Goal: Task Accomplishment & Management: Manage account settings

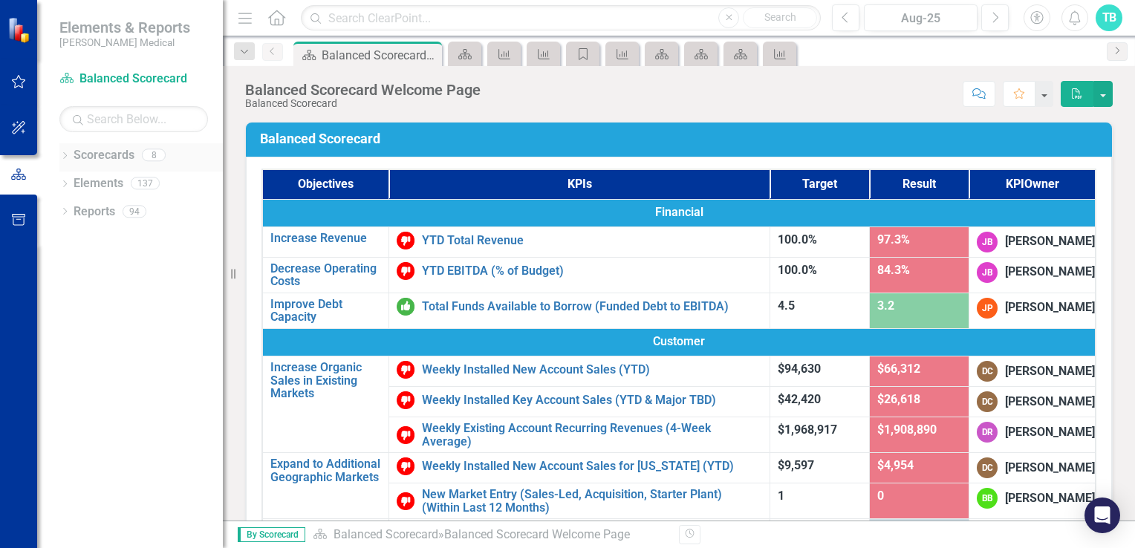
click at [100, 156] on link "Scorecards" at bounding box center [104, 155] width 61 height 17
click at [62, 151] on div "Dropdown" at bounding box center [64, 157] width 10 height 13
click at [71, 207] on icon "Dropdown" at bounding box center [72, 211] width 11 height 9
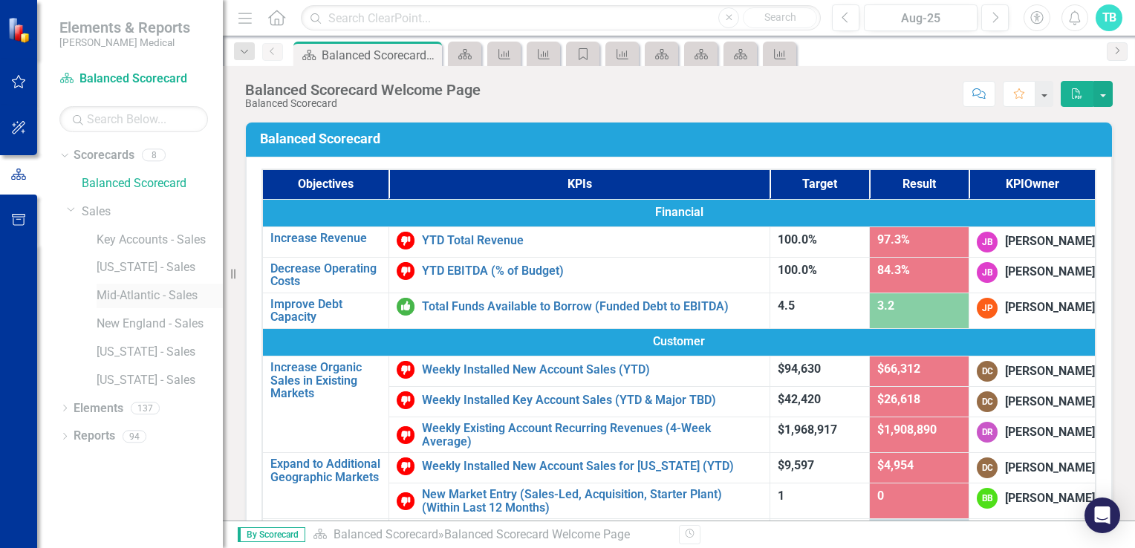
click at [132, 296] on link "Mid-Atlantic - Sales" at bounding box center [160, 296] width 126 height 17
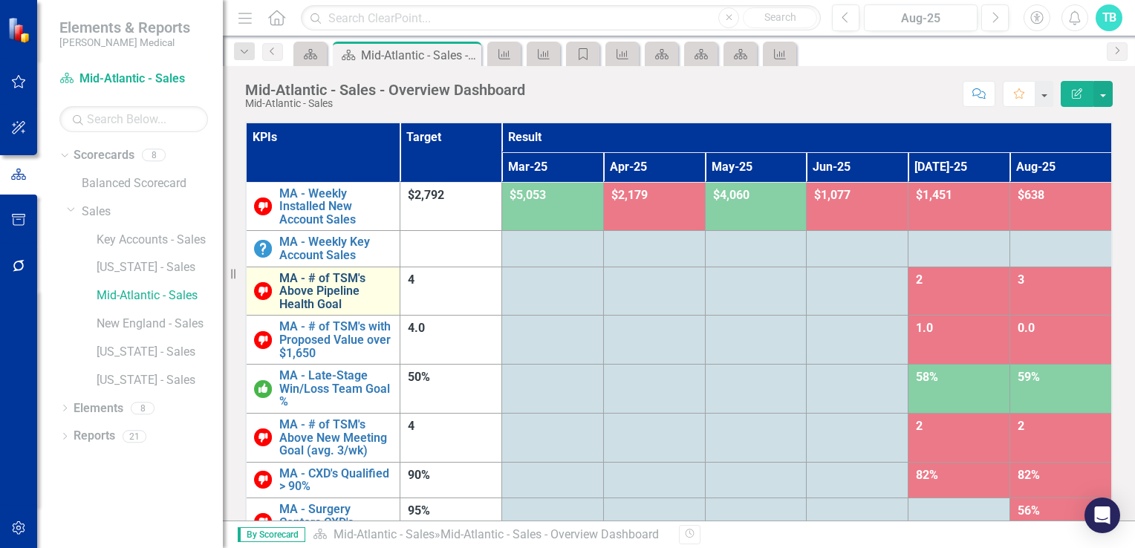
click at [320, 279] on link "MA - # of TSM's Above Pipeline Health Goal" at bounding box center [335, 291] width 113 height 39
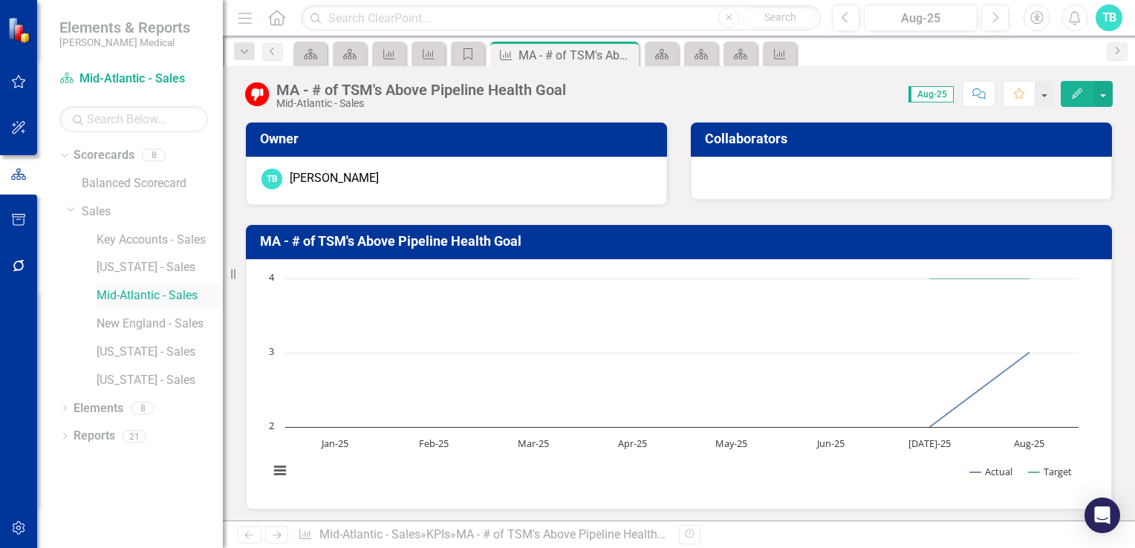
click at [170, 293] on link "Mid-Atlantic - Sales" at bounding box center [160, 296] width 126 height 17
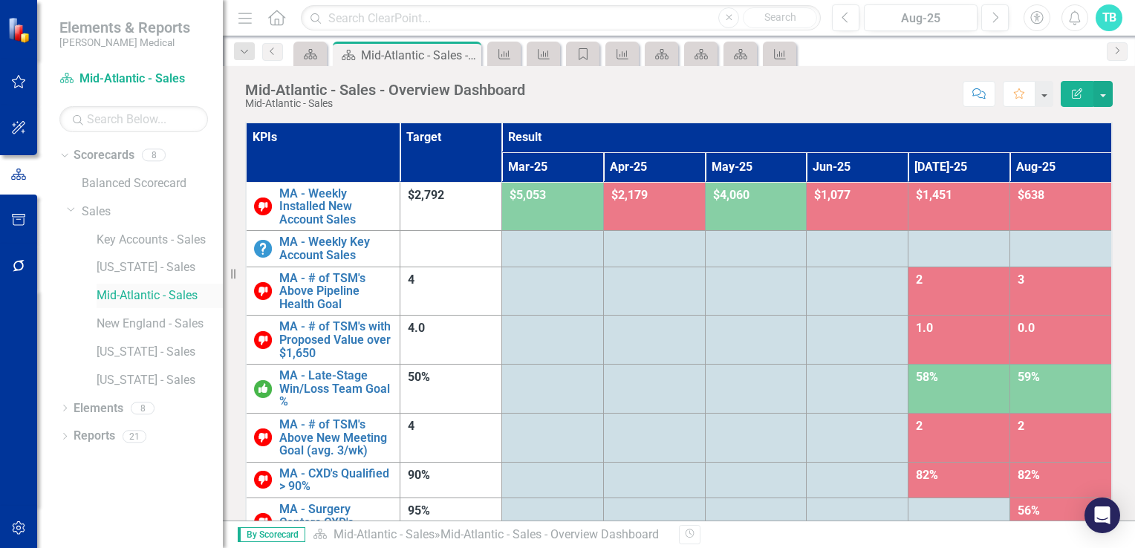
click at [178, 294] on link "Mid-Atlantic - Sales" at bounding box center [160, 296] width 126 height 17
click at [333, 217] on link "MA - Weekly Installed New Account Sales" at bounding box center [335, 206] width 113 height 39
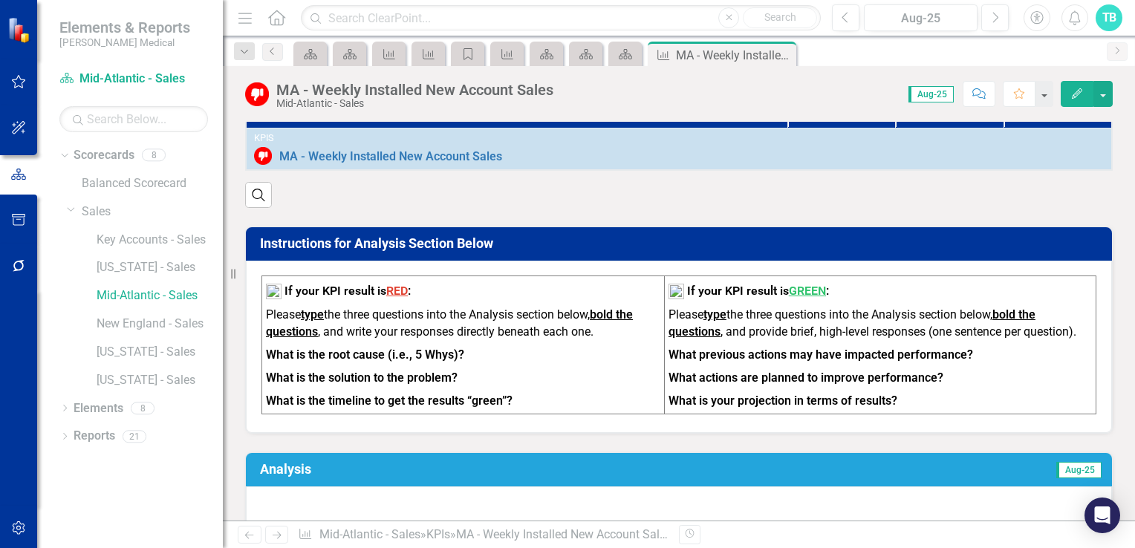
scroll to position [446, 0]
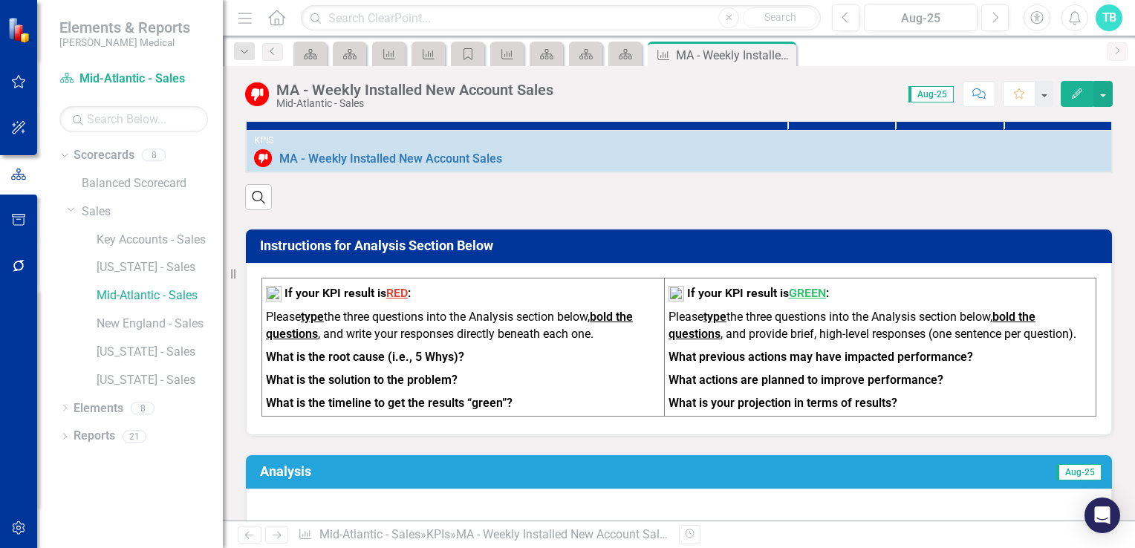
click at [933, 95] on span "Aug-25" at bounding box center [931, 94] width 45 height 16
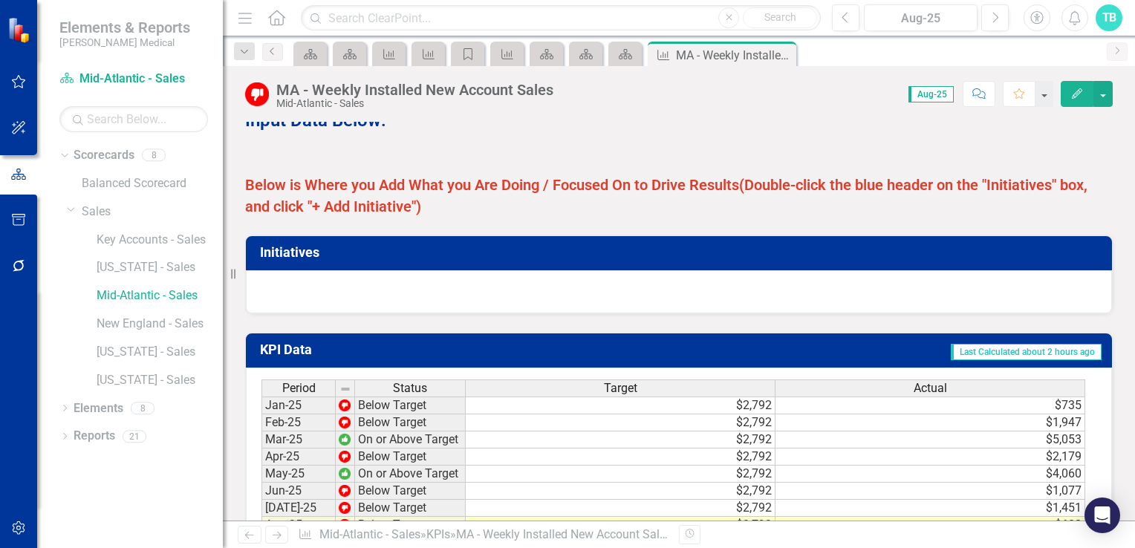
scroll to position [892, 0]
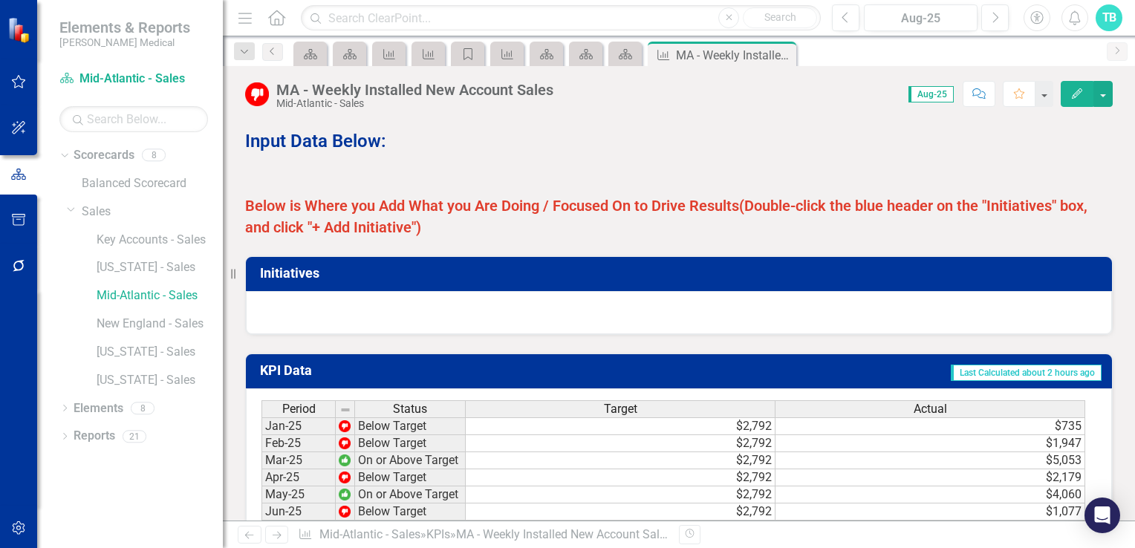
click at [282, 275] on h3 "Initiatives" at bounding box center [681, 273] width 843 height 15
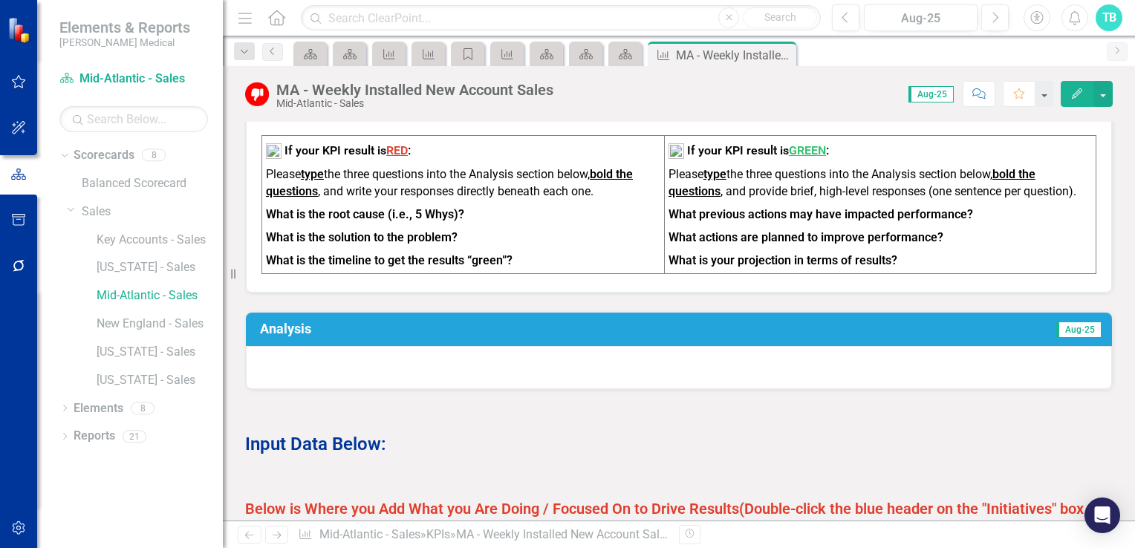
scroll to position [645, 0]
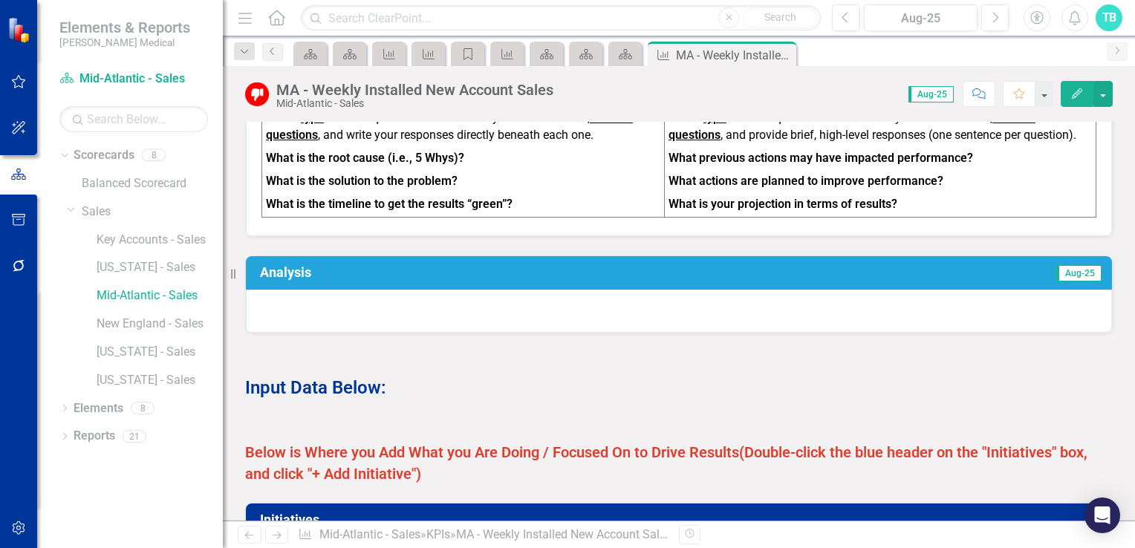
click at [294, 276] on h3 "Analysis" at bounding box center [480, 272] width 441 height 15
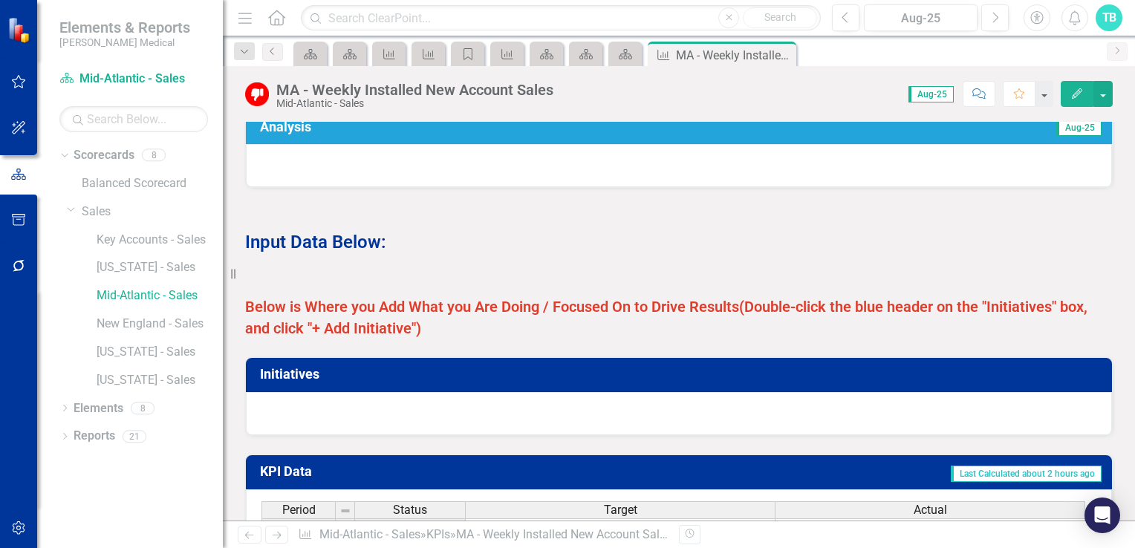
scroll to position [794, 0]
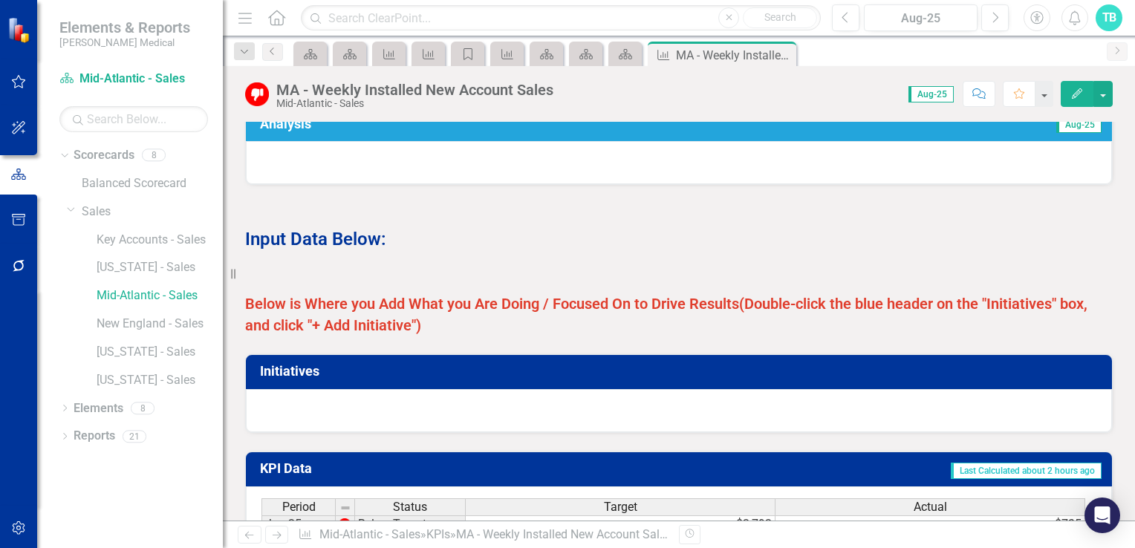
click at [313, 403] on div at bounding box center [679, 410] width 866 height 43
click at [298, 372] on h3 "Initiatives" at bounding box center [681, 371] width 843 height 15
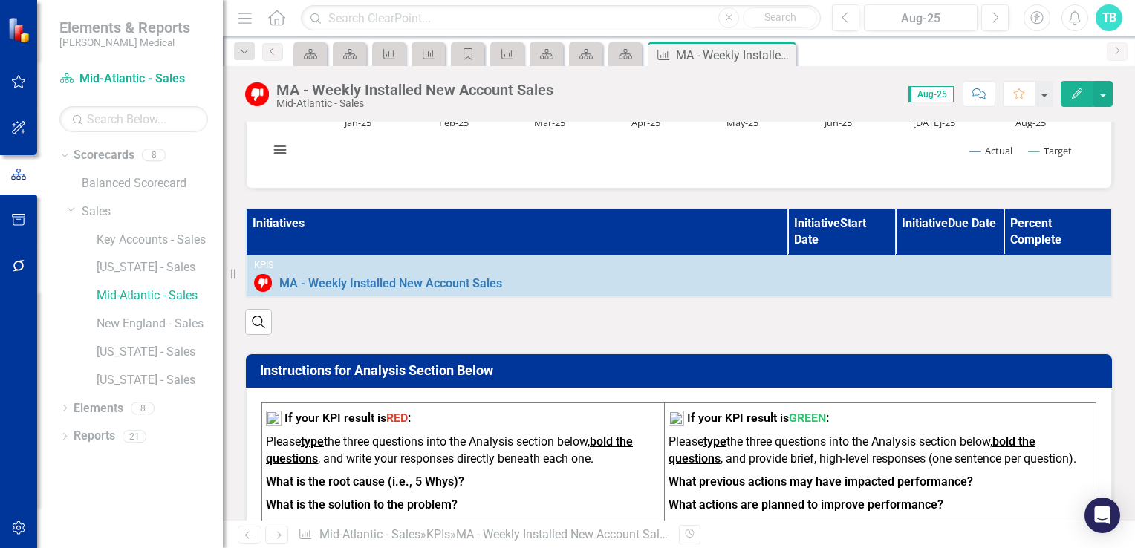
scroll to position [371, 0]
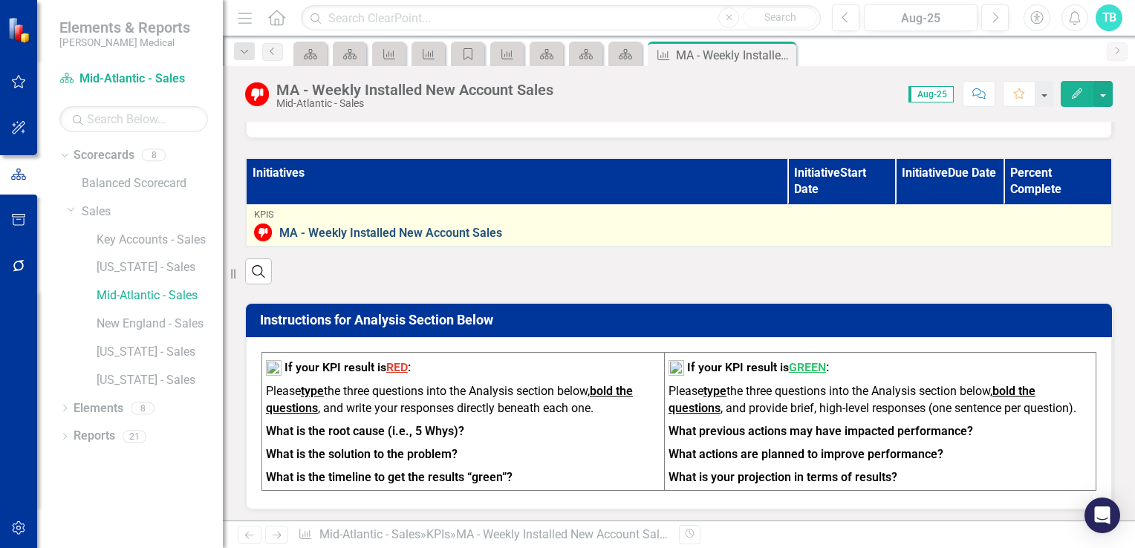
click at [429, 230] on link "MA - Weekly Installed New Account Sales" at bounding box center [691, 233] width 825 height 13
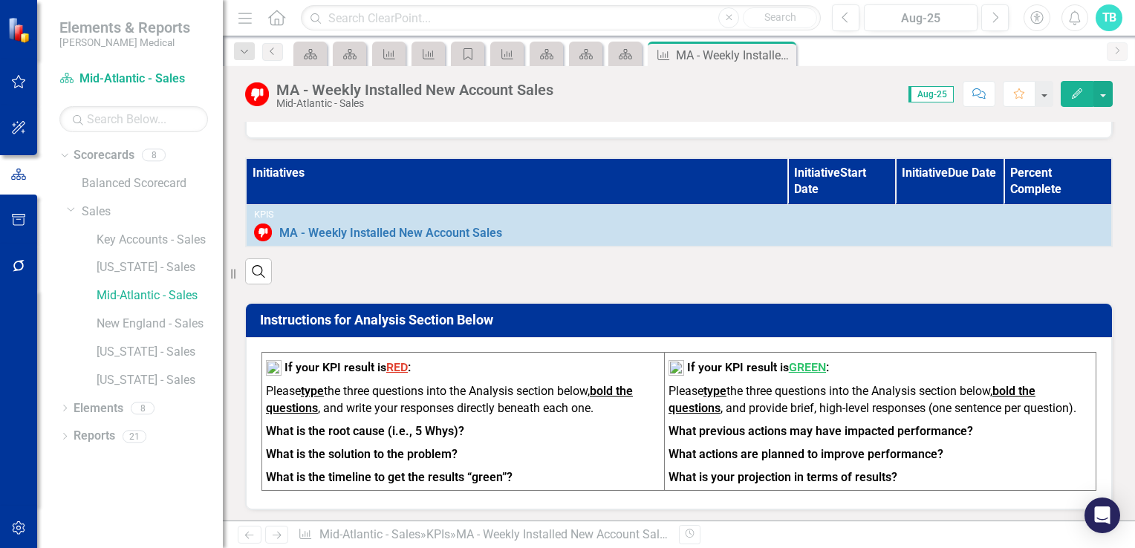
click at [333, 281] on div "Search" at bounding box center [679, 265] width 868 height 36
click at [337, 280] on div "Search" at bounding box center [679, 265] width 868 height 36
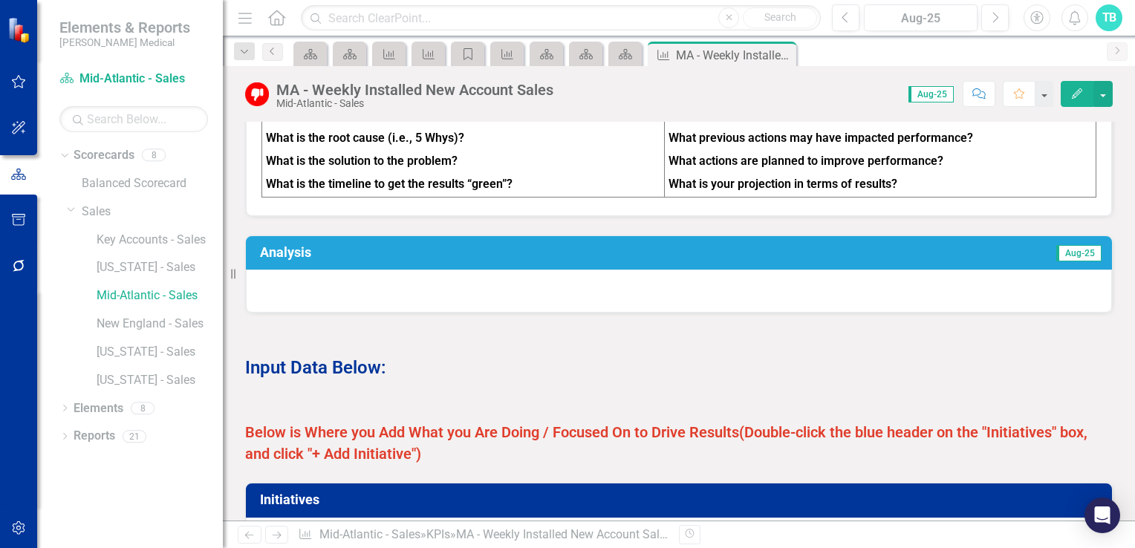
scroll to position [669, 0]
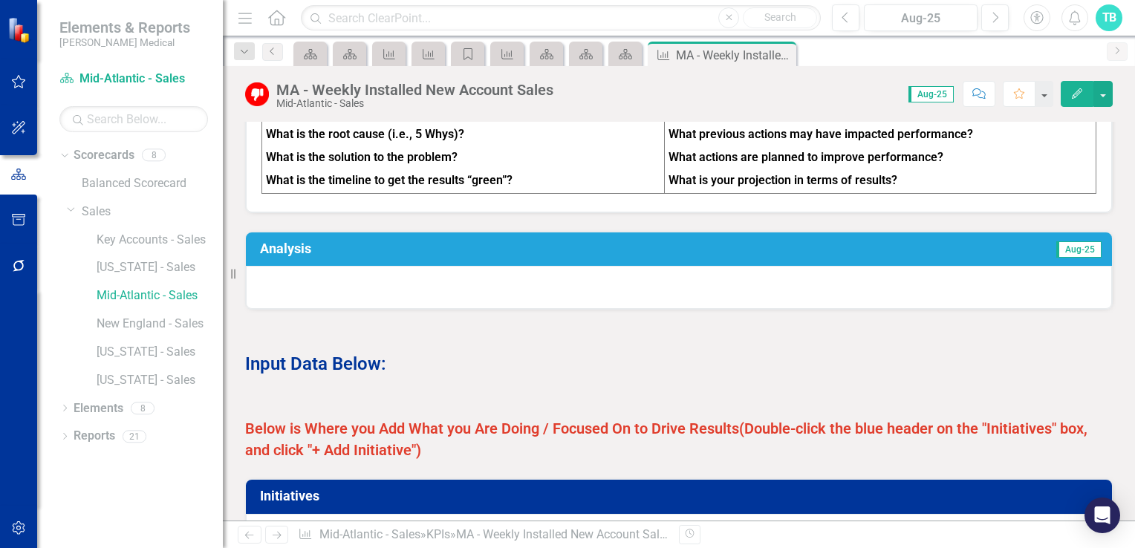
click at [279, 255] on h3 "Analysis" at bounding box center [480, 248] width 441 height 15
click at [279, 273] on div at bounding box center [679, 287] width 866 height 43
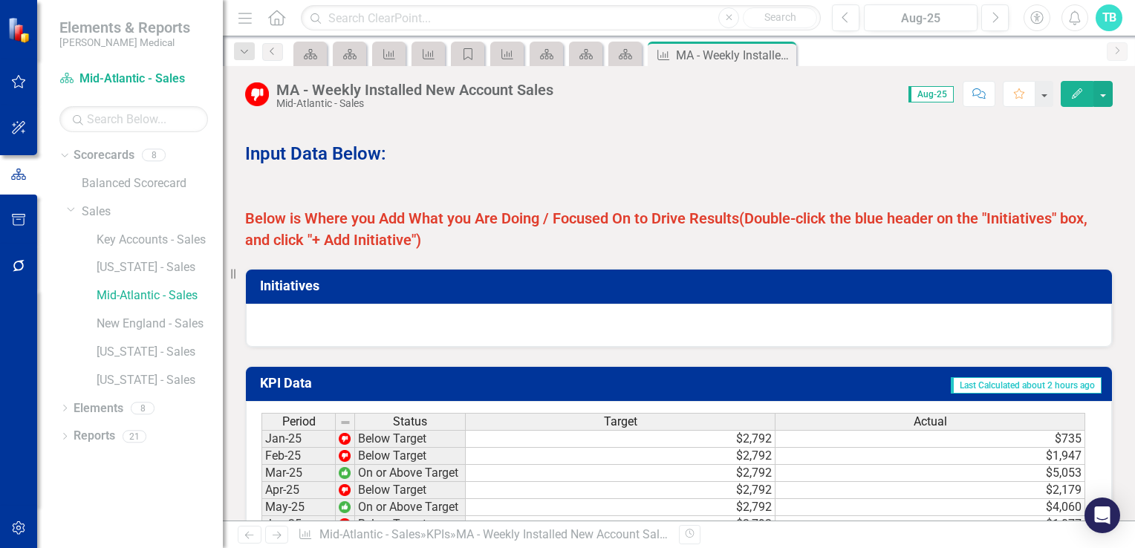
scroll to position [892, 0]
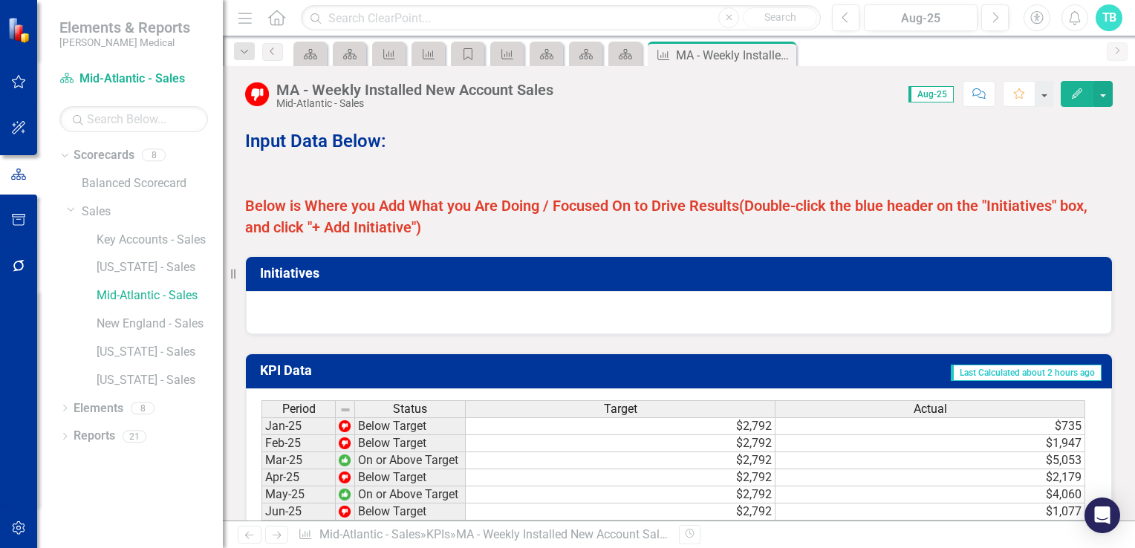
click at [339, 309] on div at bounding box center [679, 312] width 866 height 43
click at [271, 313] on div at bounding box center [679, 312] width 866 height 43
click at [309, 278] on h3 "Initiatives" at bounding box center [681, 273] width 843 height 15
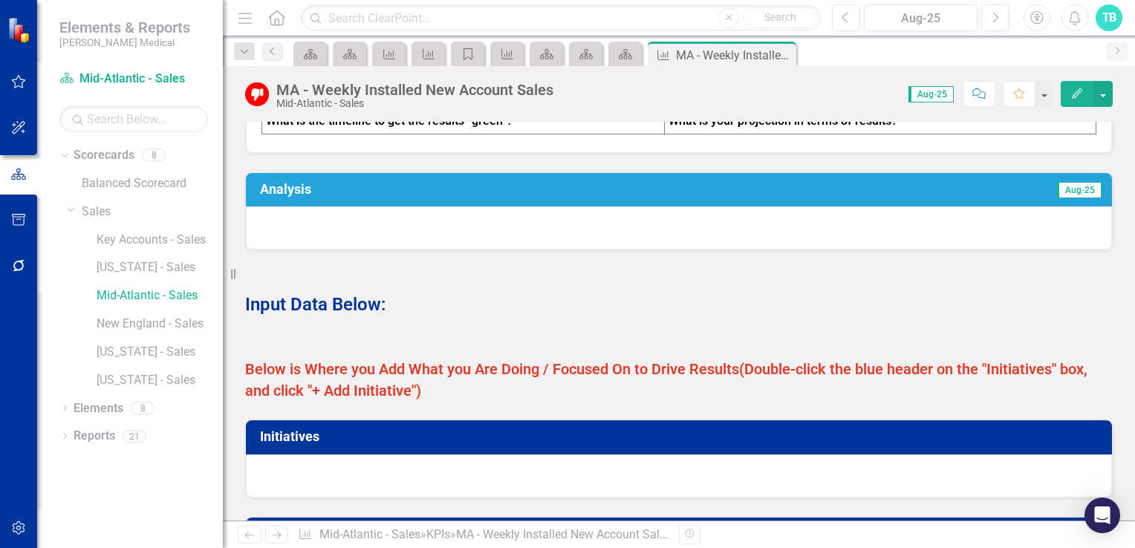
scroll to position [719, 0]
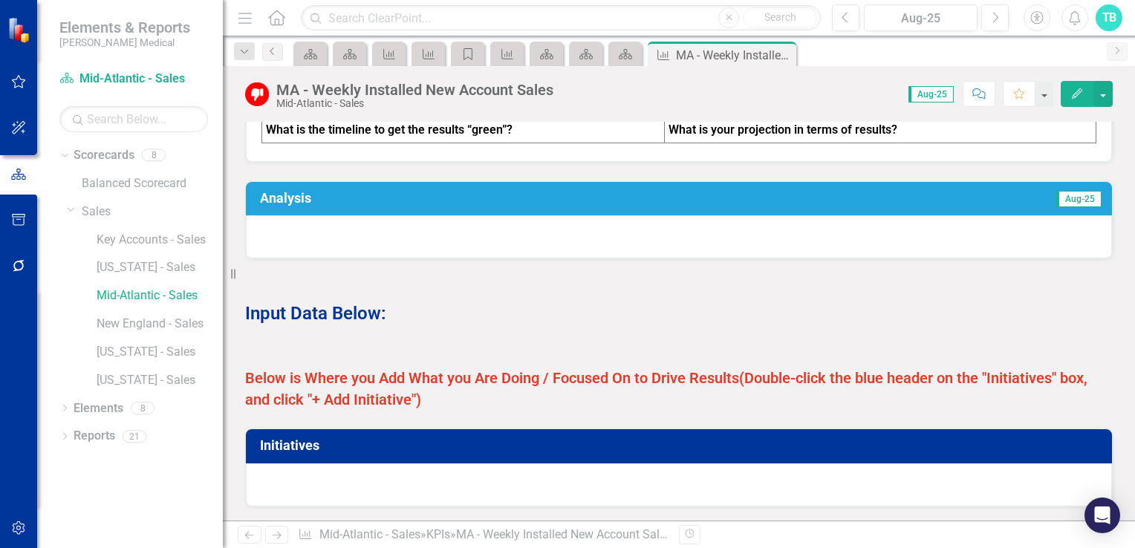
click at [335, 444] on h3 "Initiatives" at bounding box center [681, 445] width 843 height 15
click at [364, 397] on strong "(Double-click the blue header on the "Initiatives" box, and click "+ Add Initia…" at bounding box center [666, 388] width 843 height 39
click at [376, 387] on strong "Below is Where you Add What you Are Doing / Focused On to Drive Results" at bounding box center [492, 378] width 494 height 18
click at [380, 453] on h3 "Initiatives" at bounding box center [681, 445] width 843 height 15
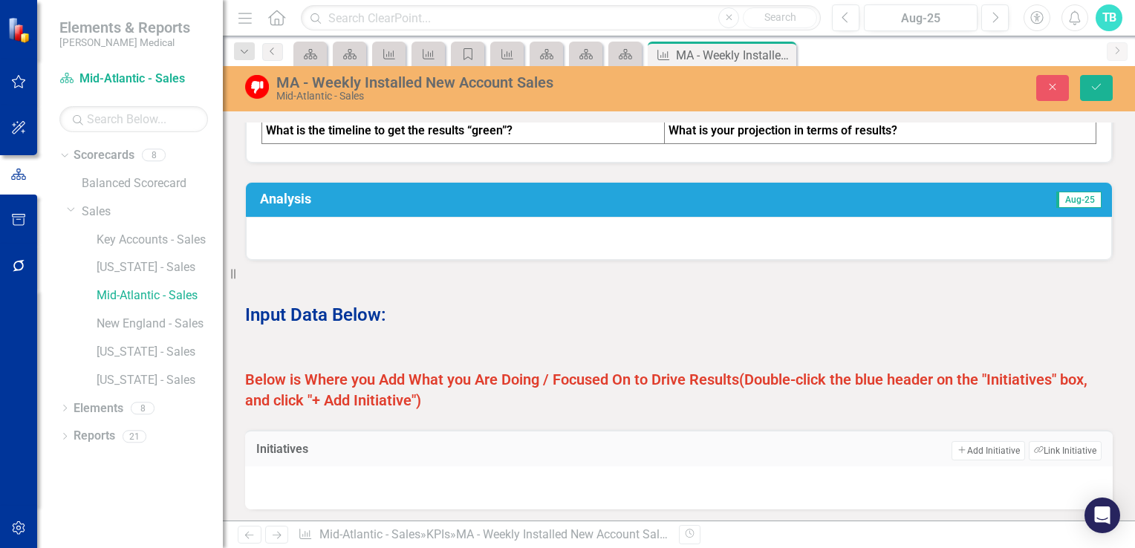
scroll to position [794, 0]
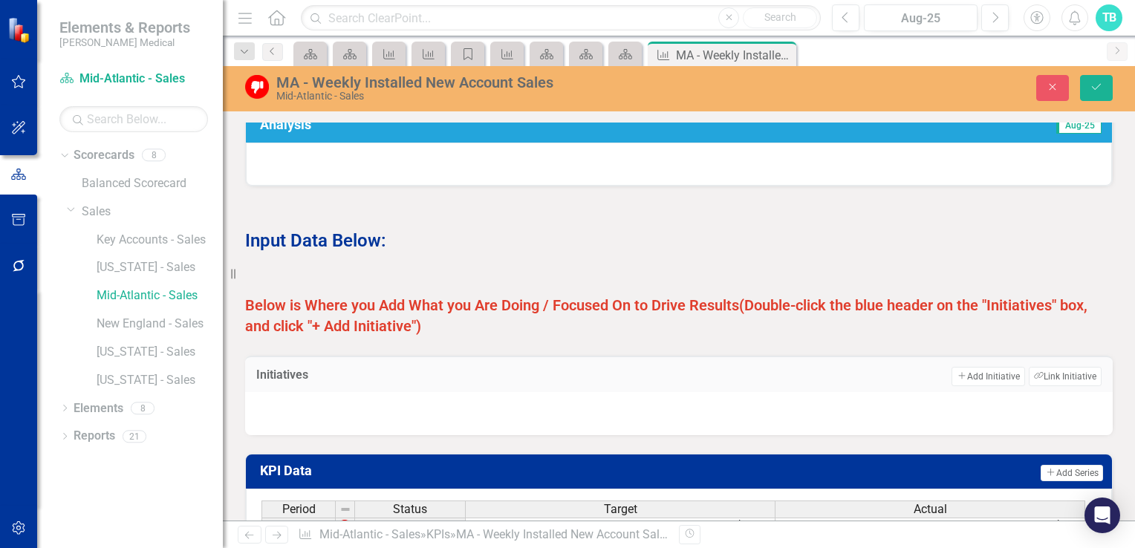
click at [323, 406] on div at bounding box center [679, 413] width 868 height 43
click at [285, 400] on div at bounding box center [679, 413] width 868 height 43
click at [984, 386] on button "Add Add Initiative" at bounding box center [988, 376] width 73 height 19
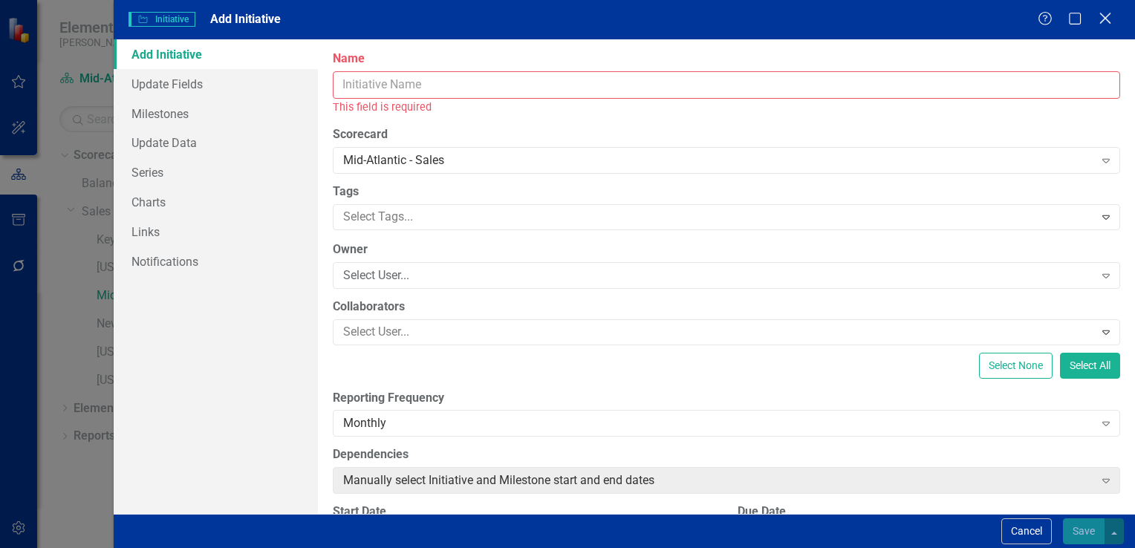
click at [1108, 24] on icon "Close" at bounding box center [1105, 18] width 19 height 14
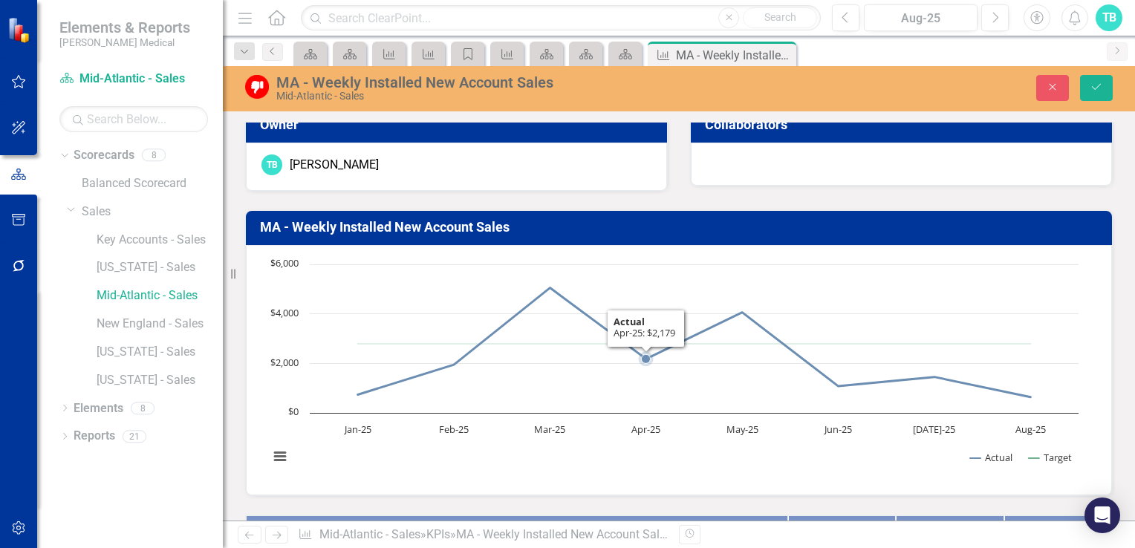
scroll to position [0, 0]
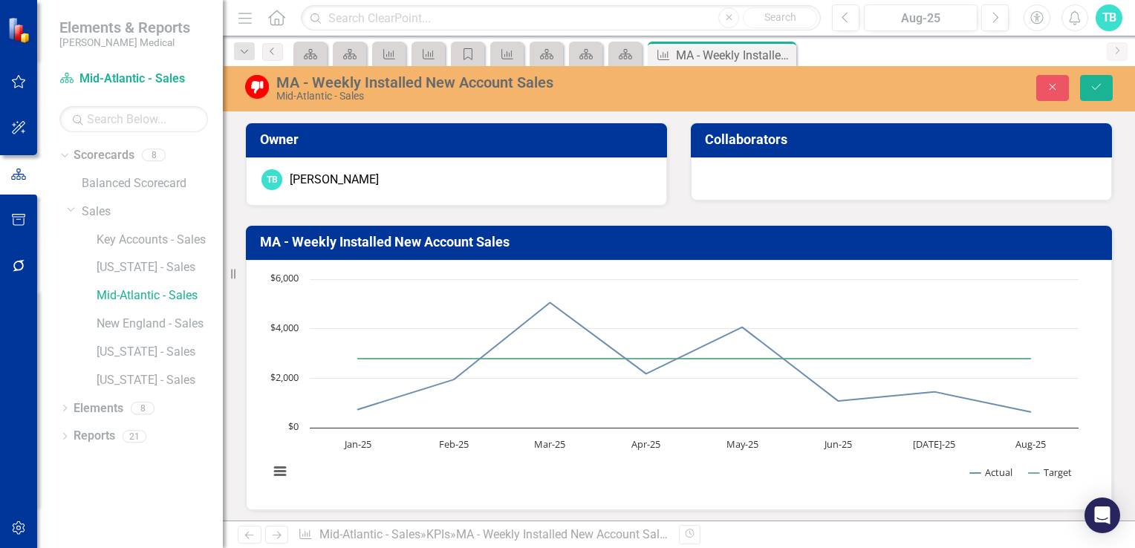
click at [388, 236] on h3 "MA - Weekly Installed New Account Sales" at bounding box center [681, 242] width 843 height 15
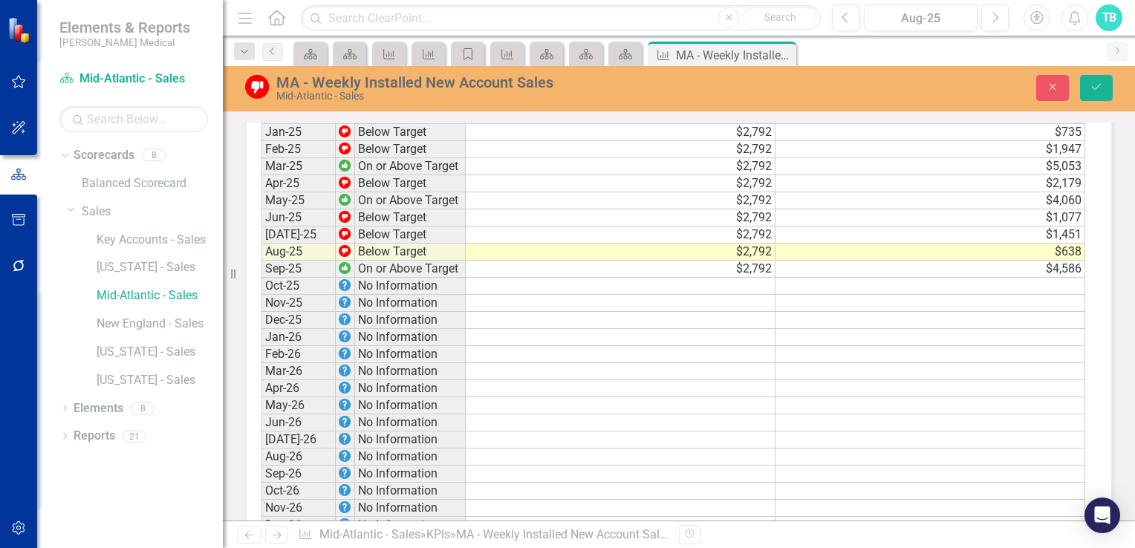
scroll to position [1189, 0]
click at [837, 273] on td "$4,586" at bounding box center [931, 268] width 310 height 17
click at [1098, 88] on icon "Save" at bounding box center [1096, 87] width 13 height 10
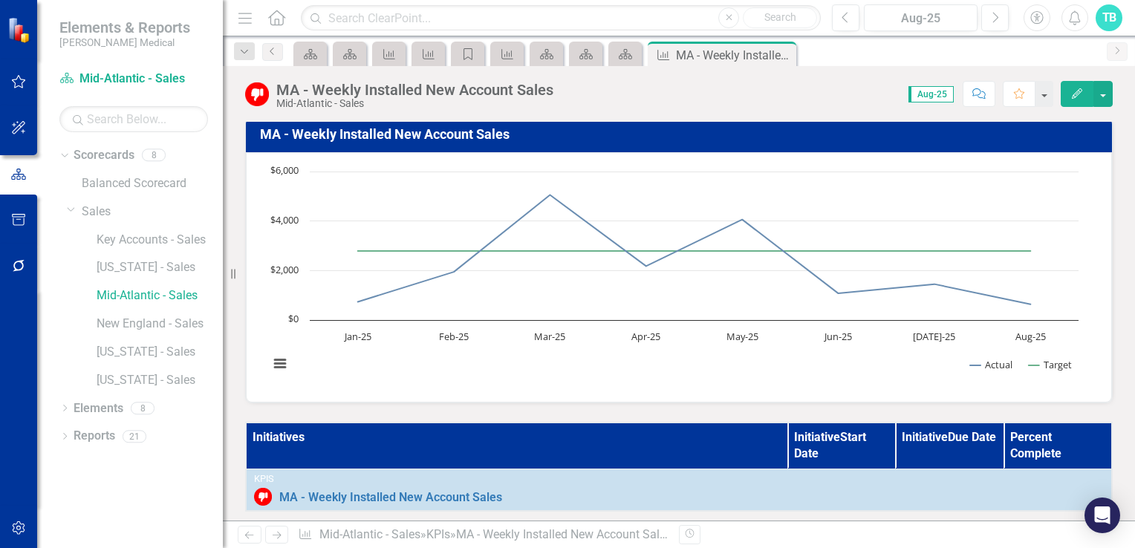
scroll to position [74, 0]
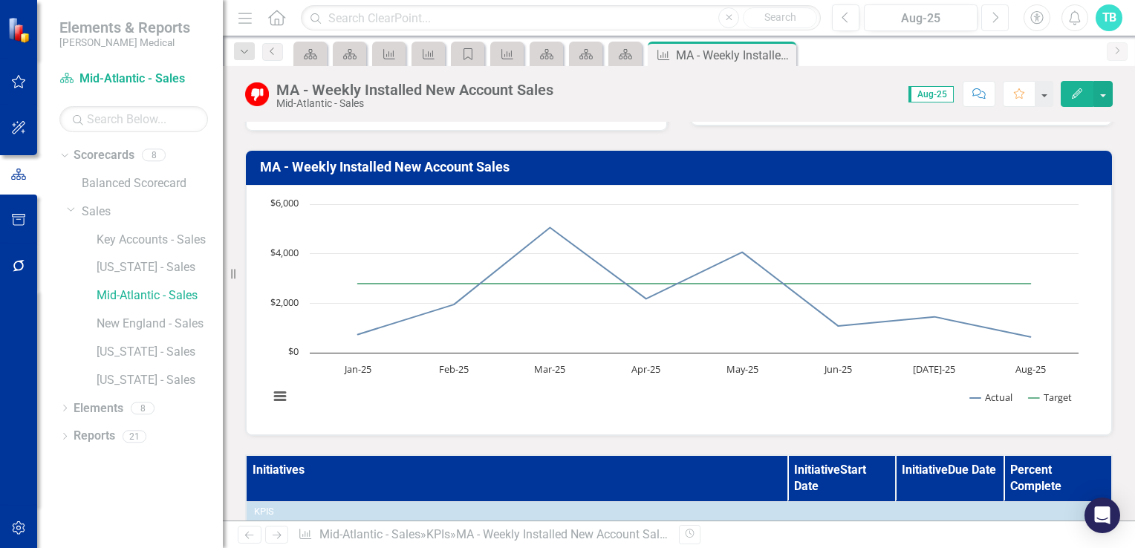
click at [993, 20] on icon "Next" at bounding box center [995, 17] width 8 height 13
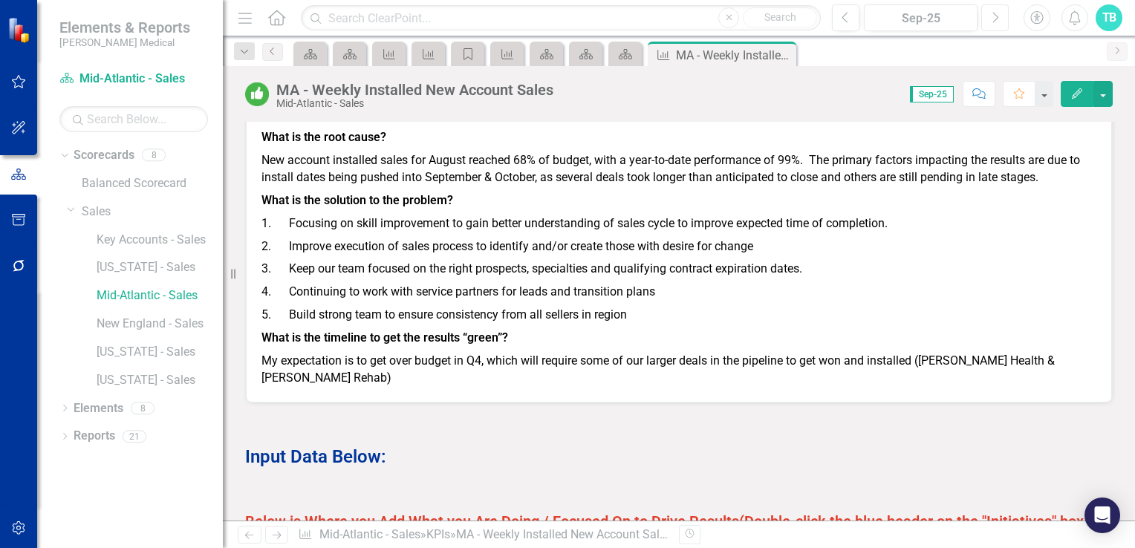
scroll to position [743, 0]
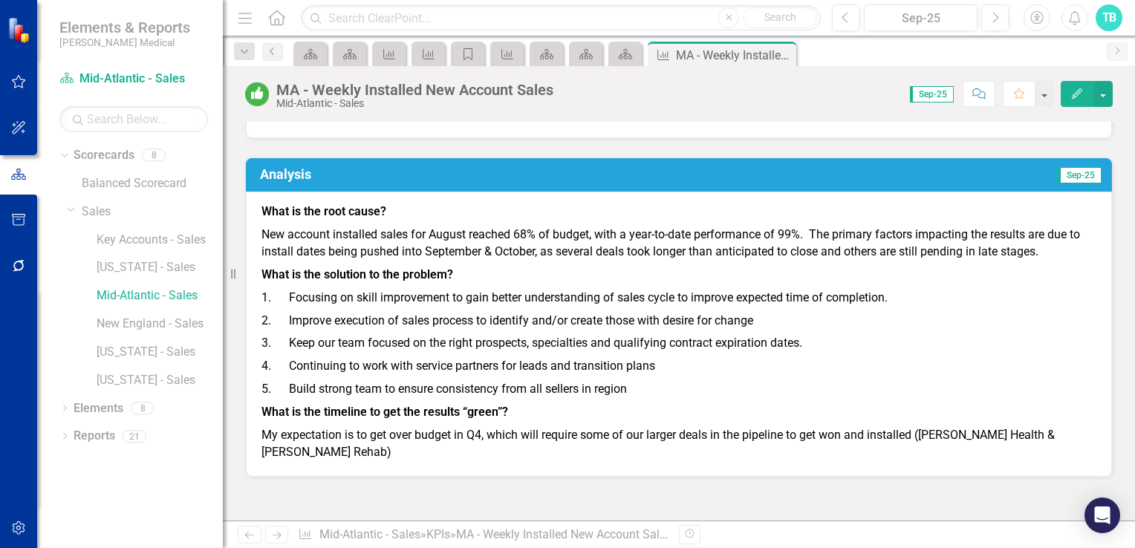
click at [308, 182] on h3 "Analysis" at bounding box center [483, 174] width 447 height 15
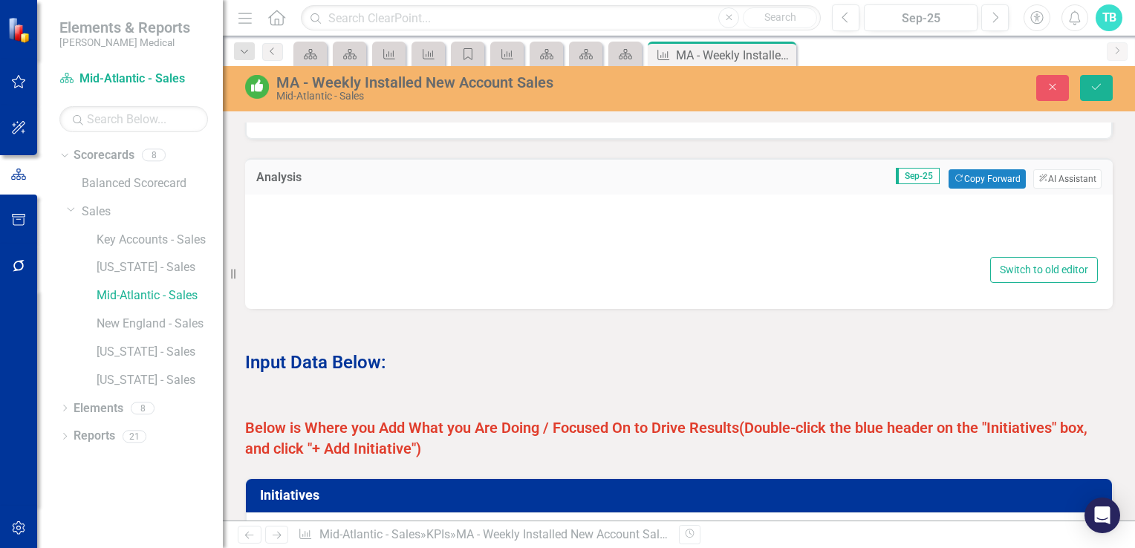
type textarea "<p><strong>What is the root cause?</strong></p> <p>New account installed sales …"
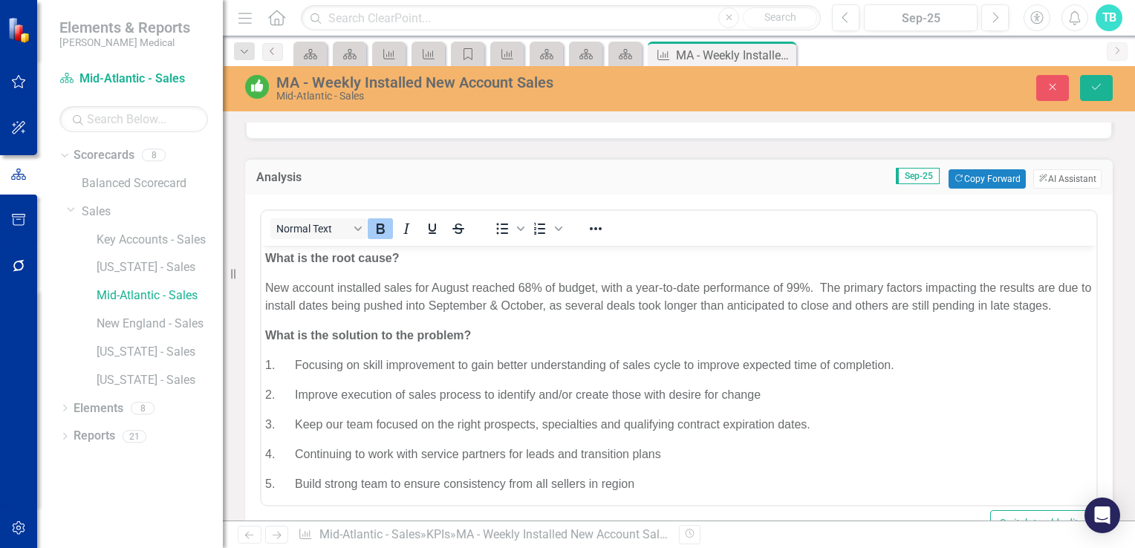
click at [531, 284] on p "New account installed sales for August reached 68% of budget, with a year-to-da…" at bounding box center [679, 297] width 828 height 36
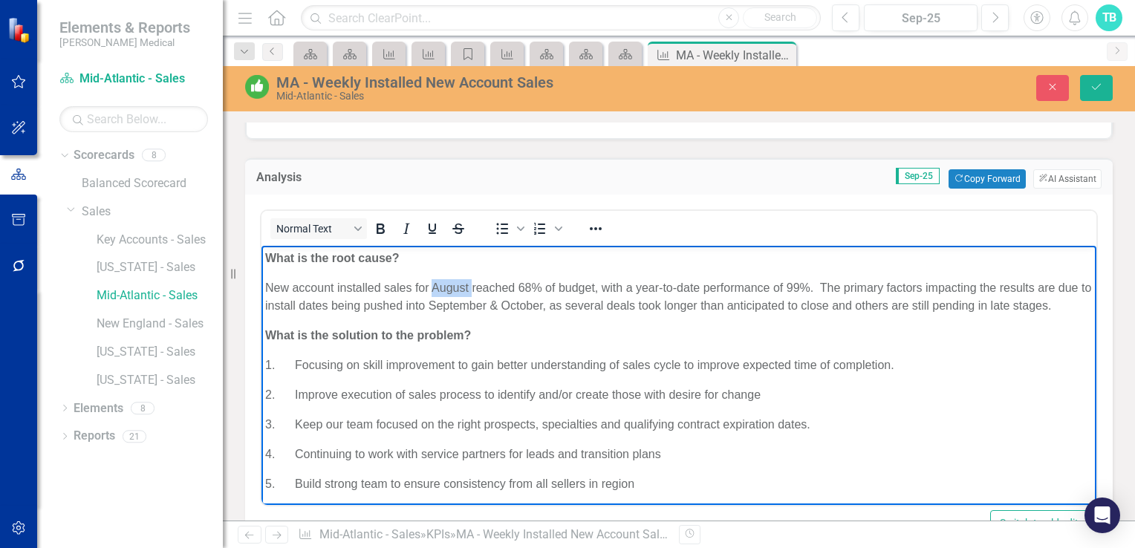
drag, startPoint x: 470, startPoint y: 286, endPoint x: 431, endPoint y: 286, distance: 39.4
click at [431, 286] on p "New account installed sales for August reached 68% of budget, with a year-to-da…" at bounding box center [679, 297] width 828 height 36
click at [550, 286] on p "New account installed sales for September reached 68% of budget, with a year-to…" at bounding box center [679, 297] width 828 height 36
click at [829, 289] on p "New account installed sales for September reached 164% of budget, with a year-t…" at bounding box center [679, 297] width 828 height 36
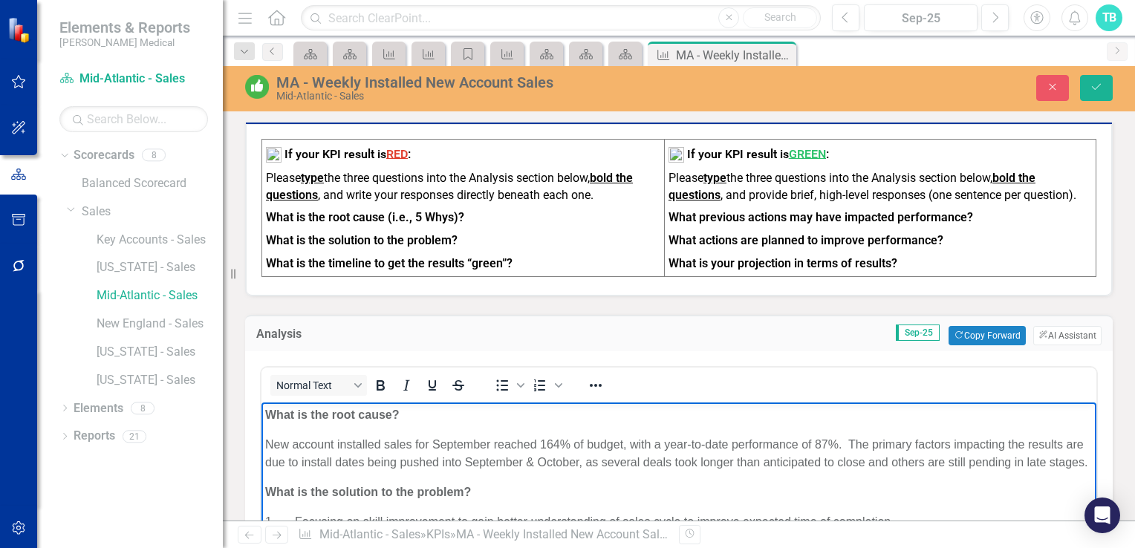
scroll to position [520, 0]
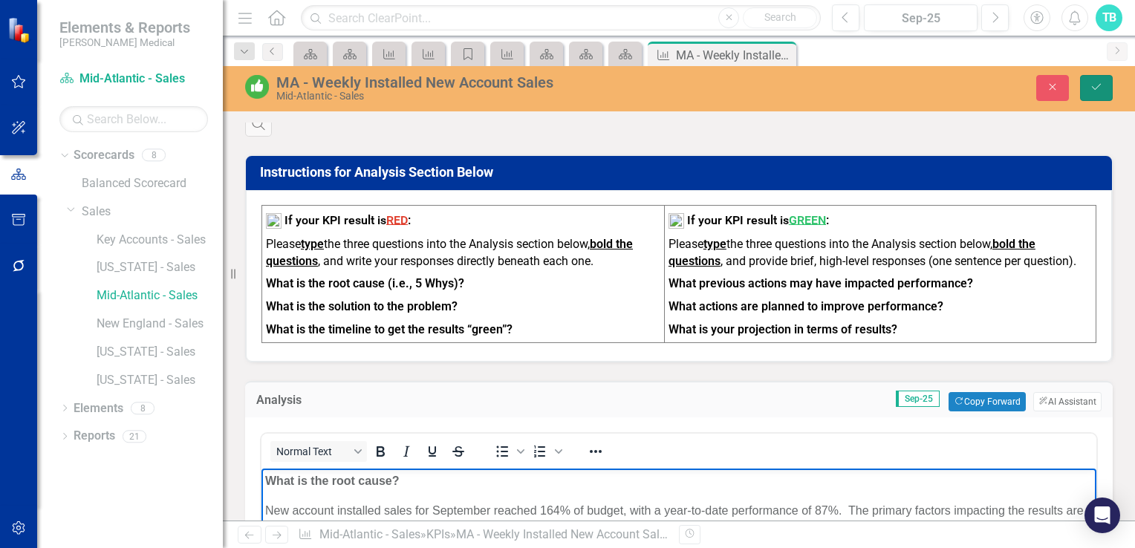
click at [1097, 91] on icon "Save" at bounding box center [1096, 87] width 13 height 10
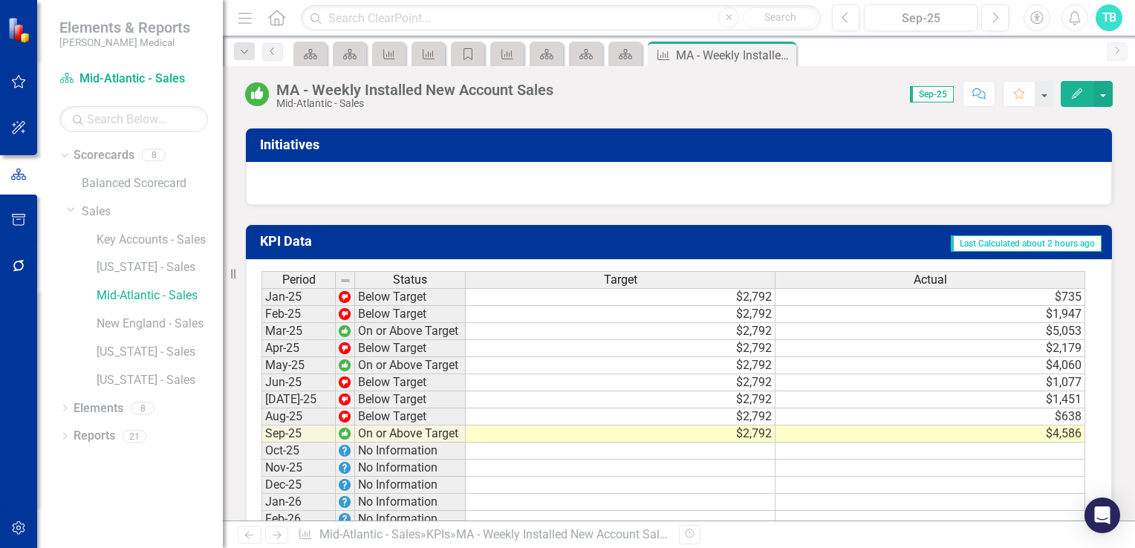
scroll to position [1189, 0]
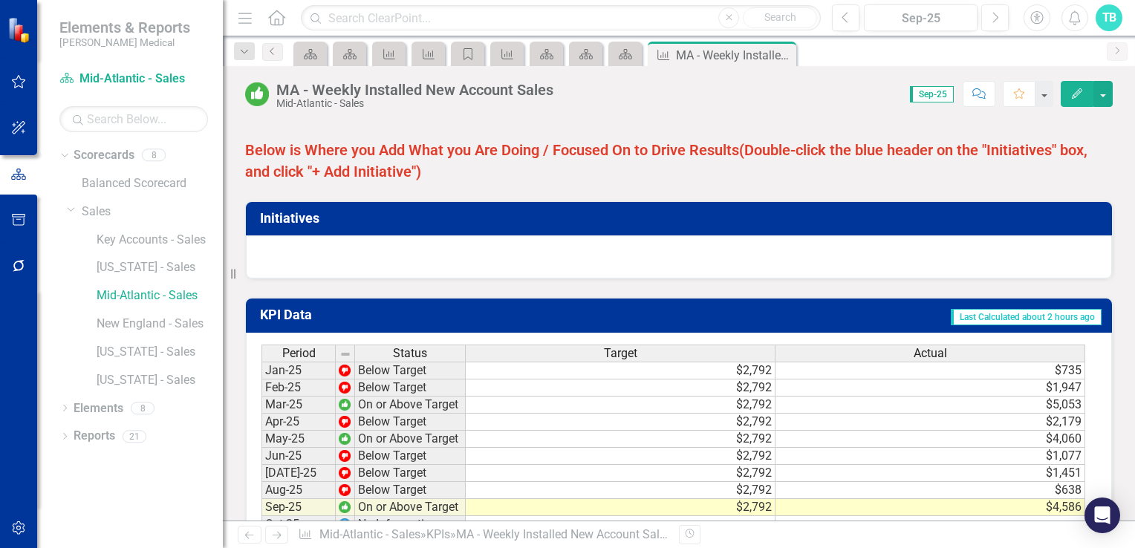
click at [309, 226] on h3 "Initiatives" at bounding box center [681, 218] width 843 height 15
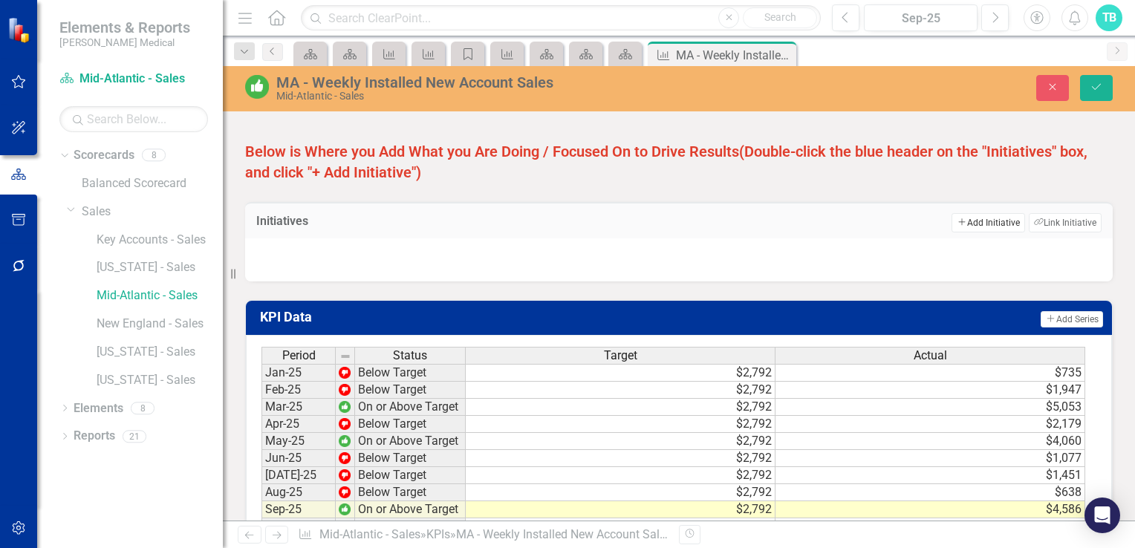
click at [963, 233] on button "Add Add Initiative" at bounding box center [988, 222] width 73 height 19
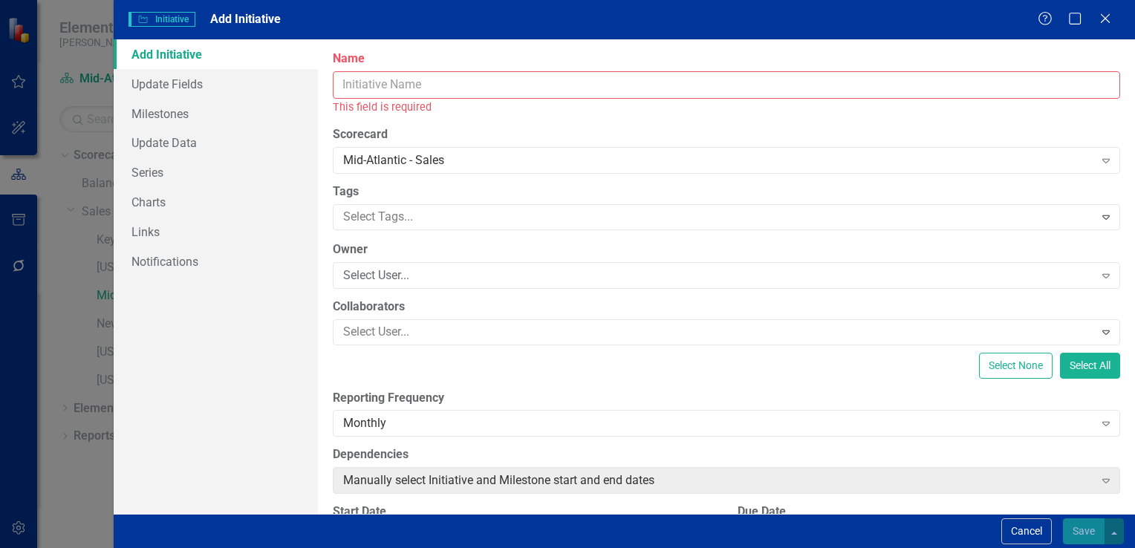
click at [443, 79] on input "Name" at bounding box center [727, 84] width 788 height 27
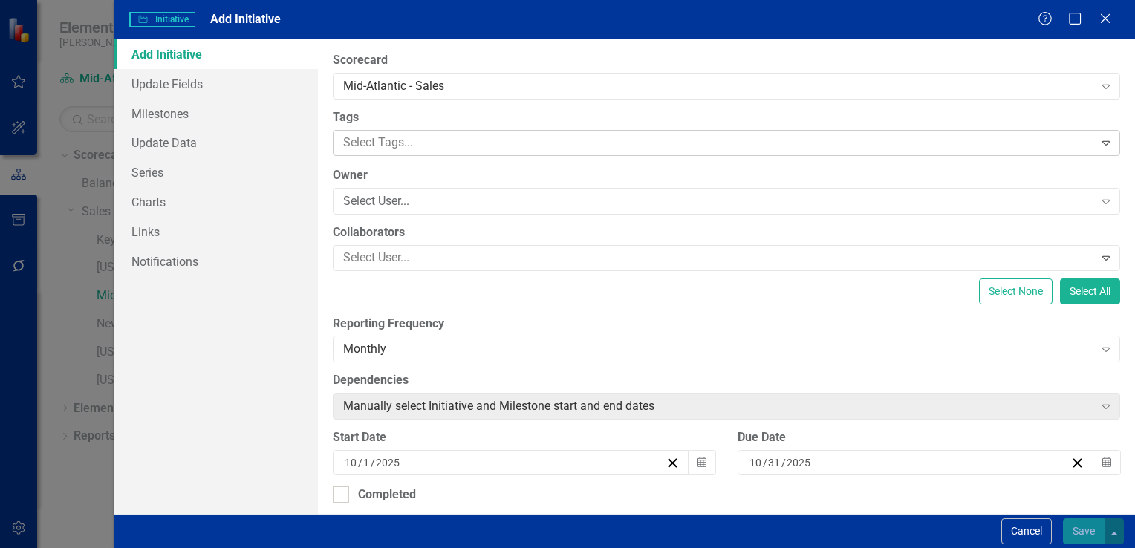
scroll to position [0, 0]
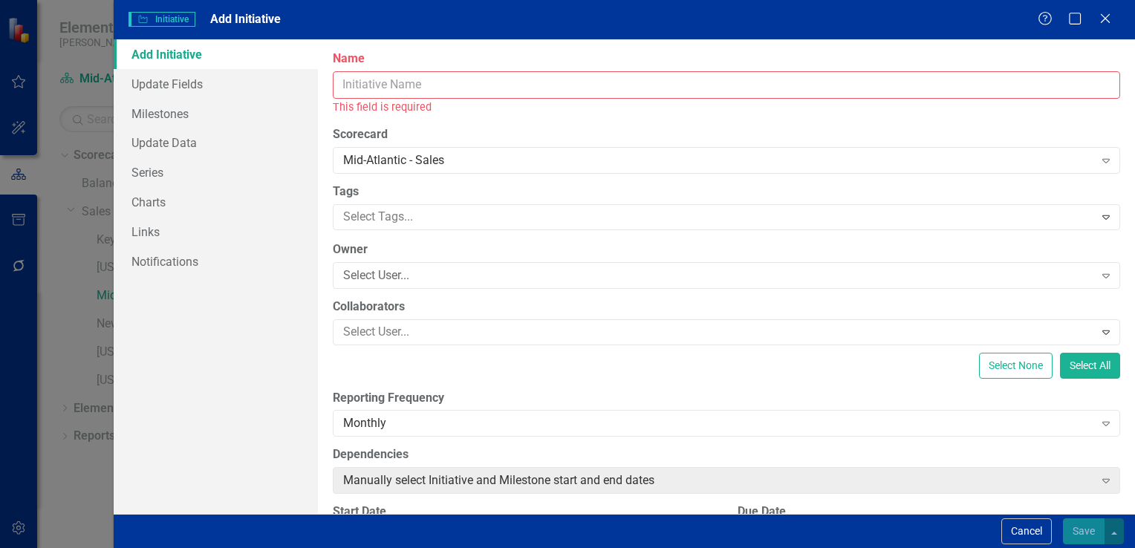
click at [390, 88] on input "Name" at bounding box center [727, 84] width 788 height 27
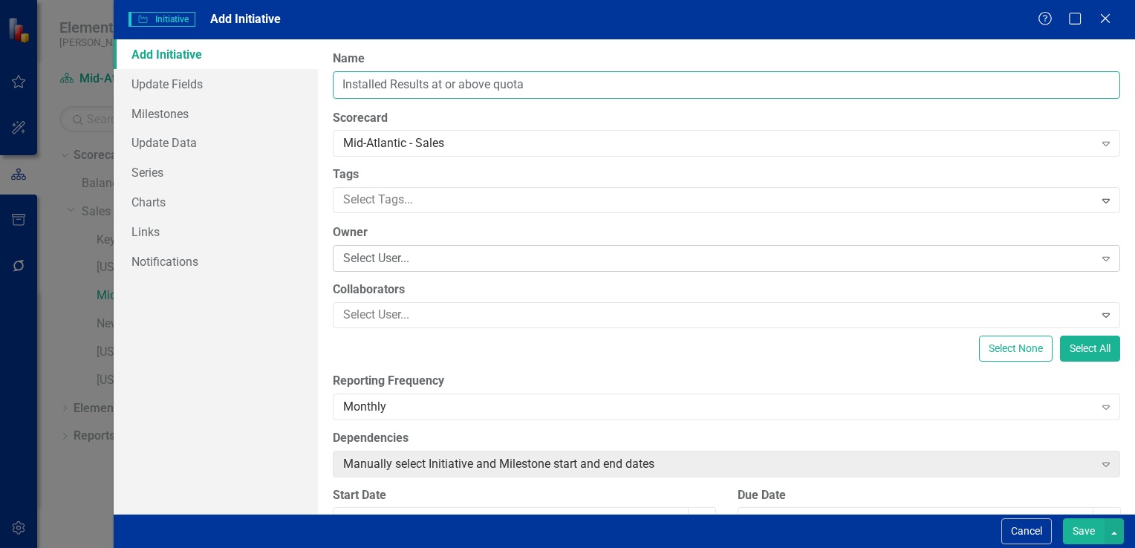
type input "Installed Results at or above quota"
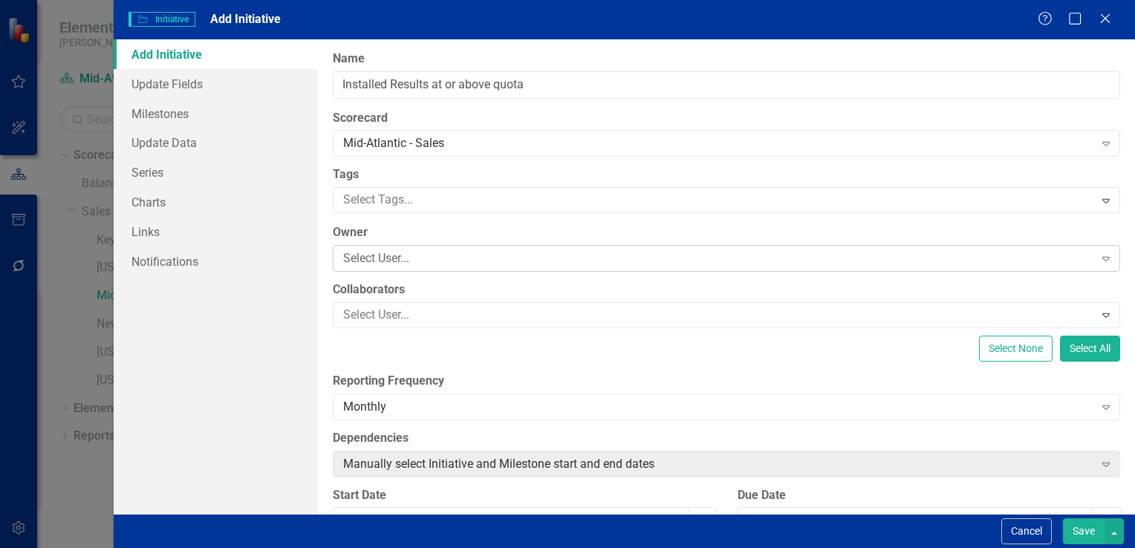
click at [389, 253] on div "Select User..." at bounding box center [718, 258] width 751 height 17
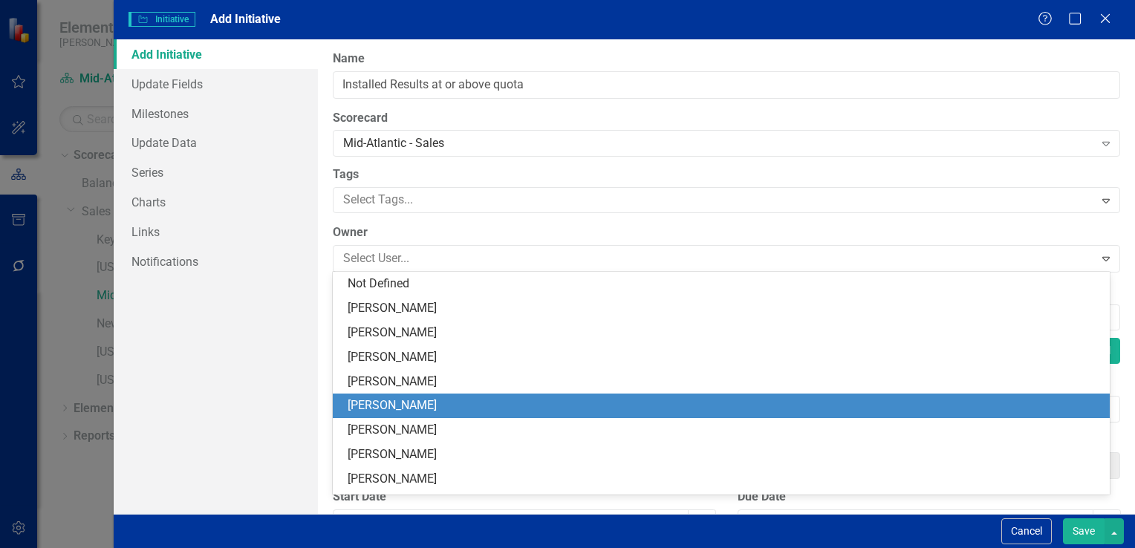
click at [380, 403] on div "[PERSON_NAME]" at bounding box center [724, 406] width 753 height 17
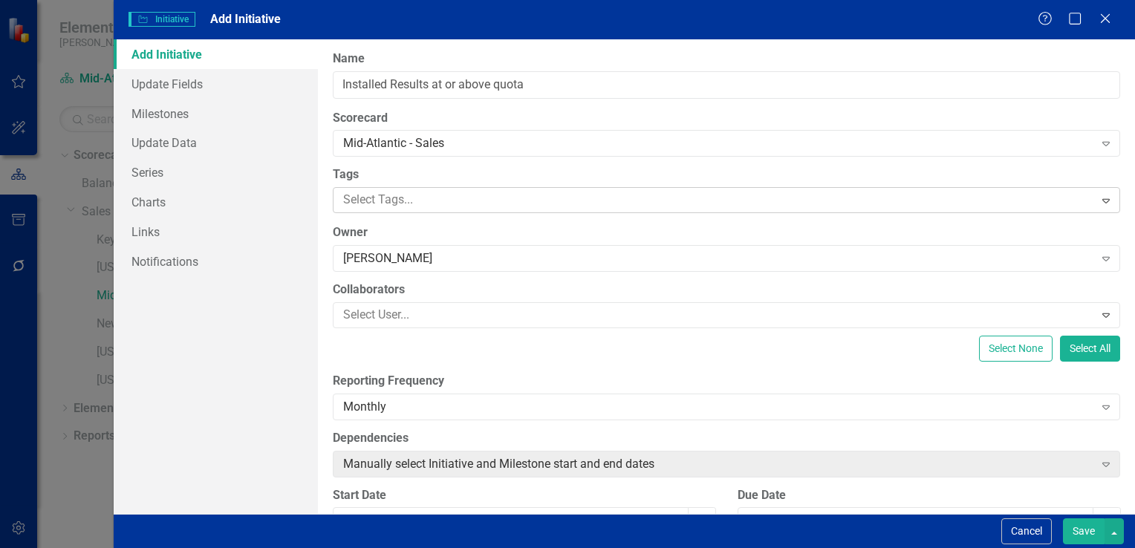
click at [384, 202] on div at bounding box center [715, 200] width 757 height 20
click at [324, 233] on div "ClearPoint Can Do More! How ClearPoint Can Help Close Enterprise plans can auto…" at bounding box center [726, 276] width 817 height 475
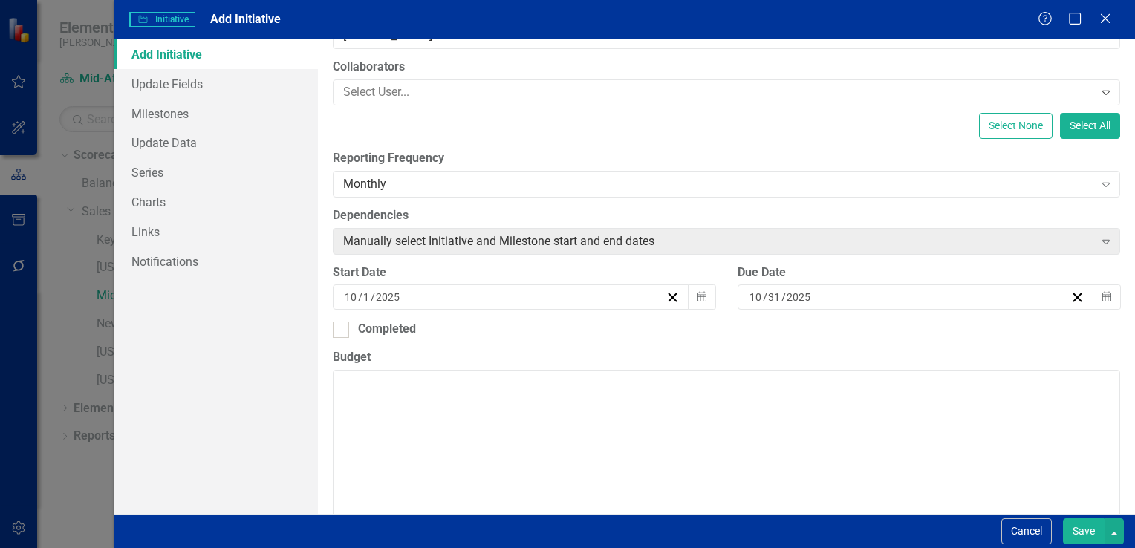
scroll to position [297, 0]
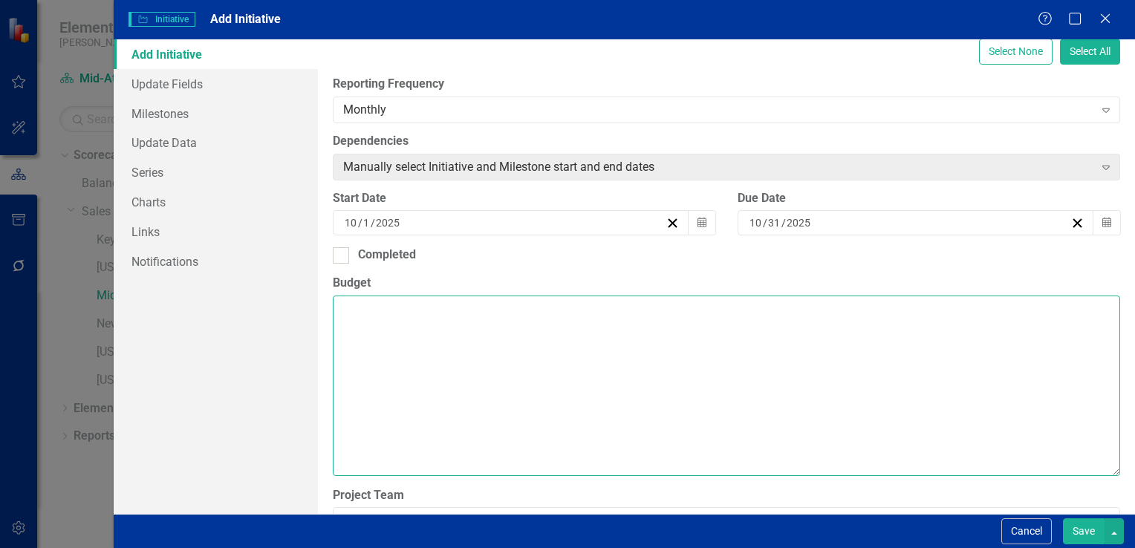
click at [369, 311] on textarea "Budget" at bounding box center [727, 386] width 788 height 180
drag, startPoint x: 704, startPoint y: 314, endPoint x: 311, endPoint y: 290, distance: 393.0
click at [311, 290] on div "Add Initiative Update Fields Milestones Update Data Series Charts Links Notific…" at bounding box center [625, 276] width 1022 height 475
click at [707, 308] on textarea "Ensure each TSM are moving accounts into and through pipeline" at bounding box center [727, 386] width 788 height 180
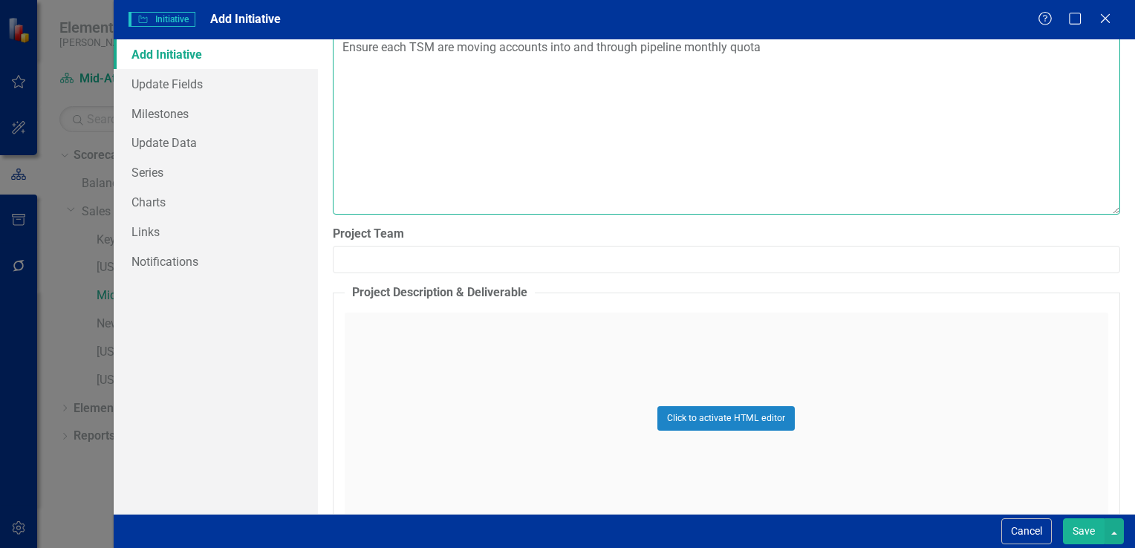
scroll to position [594, 0]
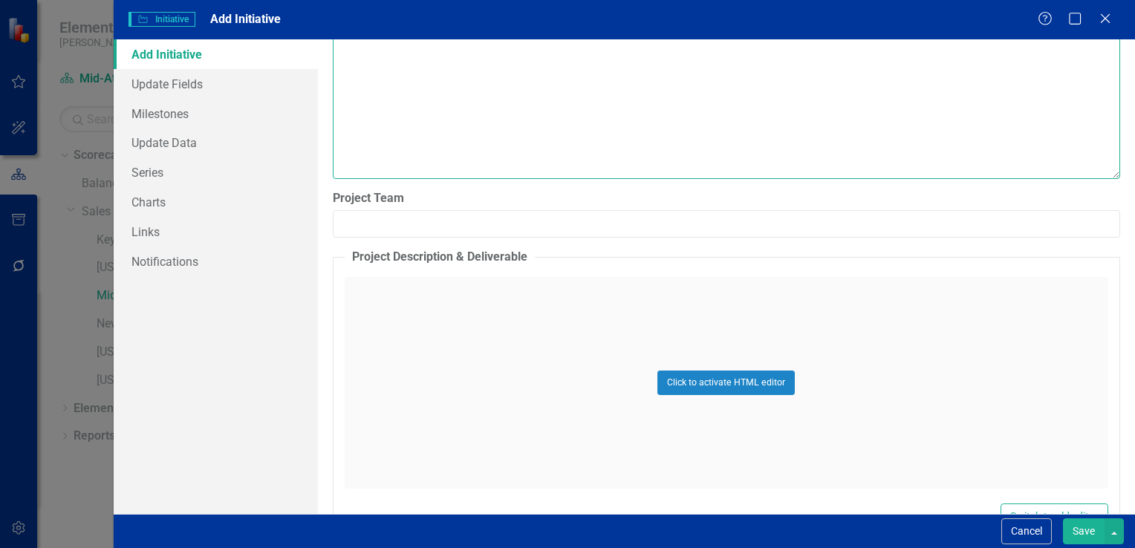
type textarea "Ensure each TSM are moving accounts into and through pipeline monthly quota"
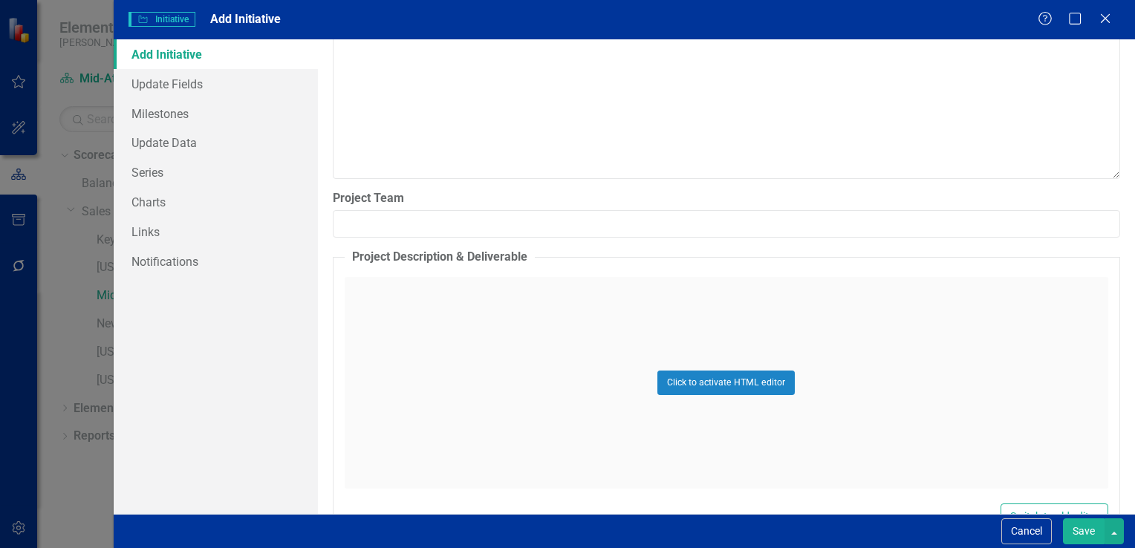
click at [416, 302] on div "Click to activate HTML editor" at bounding box center [727, 383] width 764 height 212
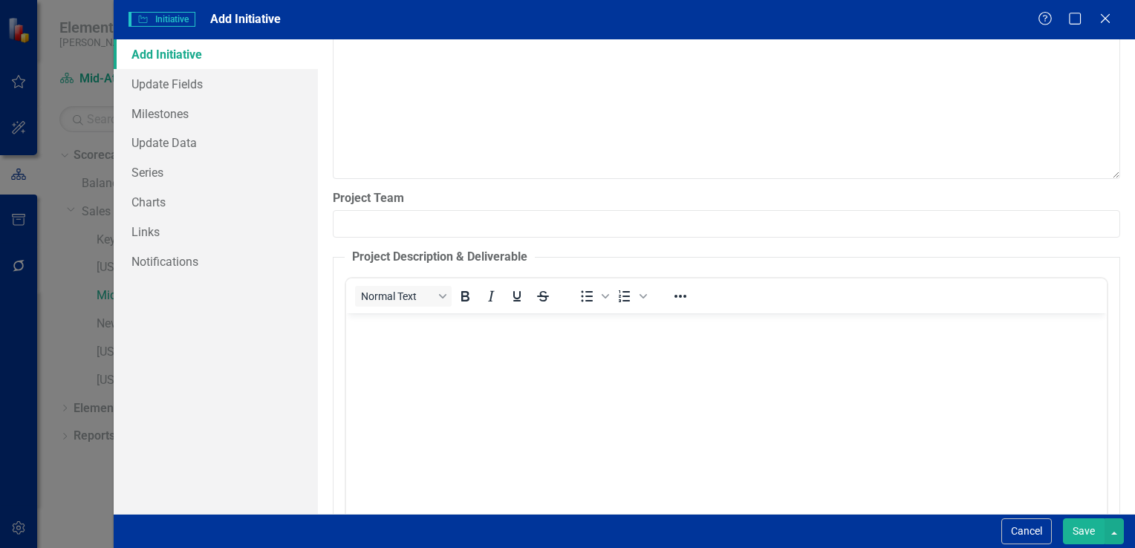
scroll to position [0, 0]
click at [385, 346] on body "Rich Text Area. Press ALT-0 for help." at bounding box center [725, 425] width 761 height 223
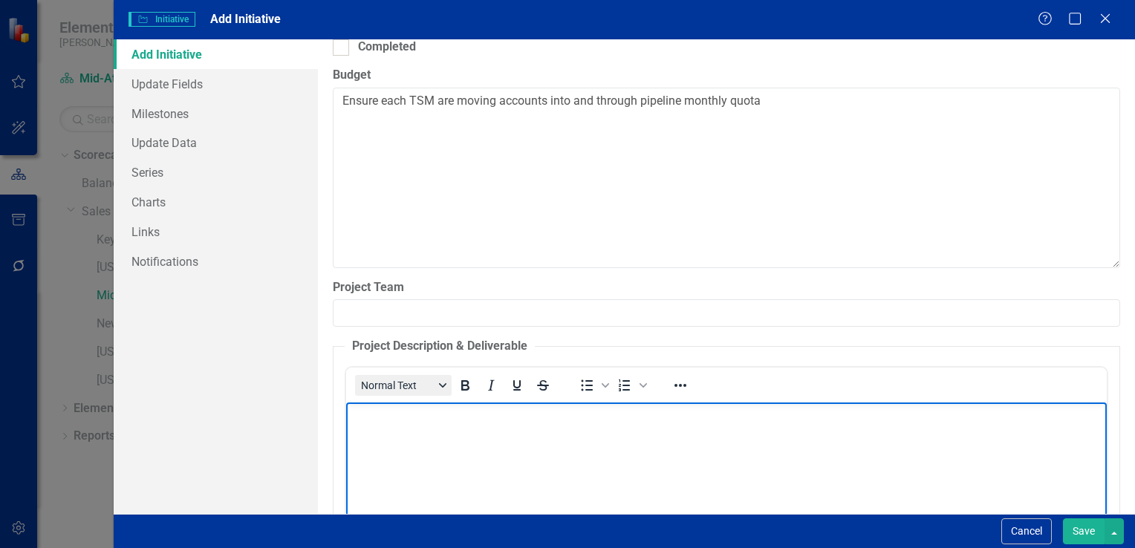
scroll to position [415, 0]
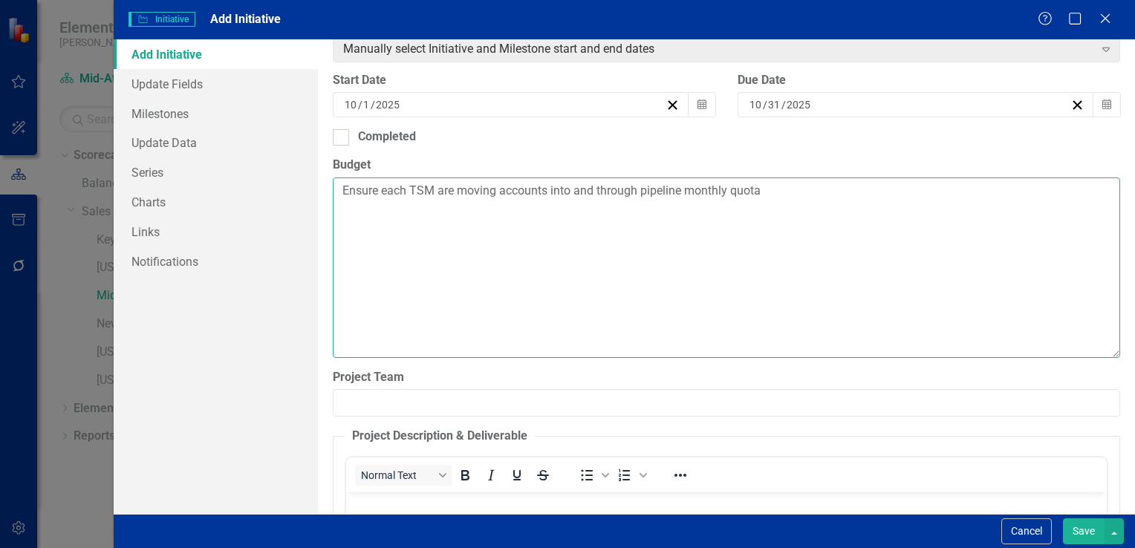
drag, startPoint x: 767, startPoint y: 190, endPoint x: 321, endPoint y: 210, distance: 446.3
click at [321, 210] on div "ClearPoint Can Do More! How ClearPoint Can Help Close Enterprise plans can auto…" at bounding box center [726, 276] width 817 height 475
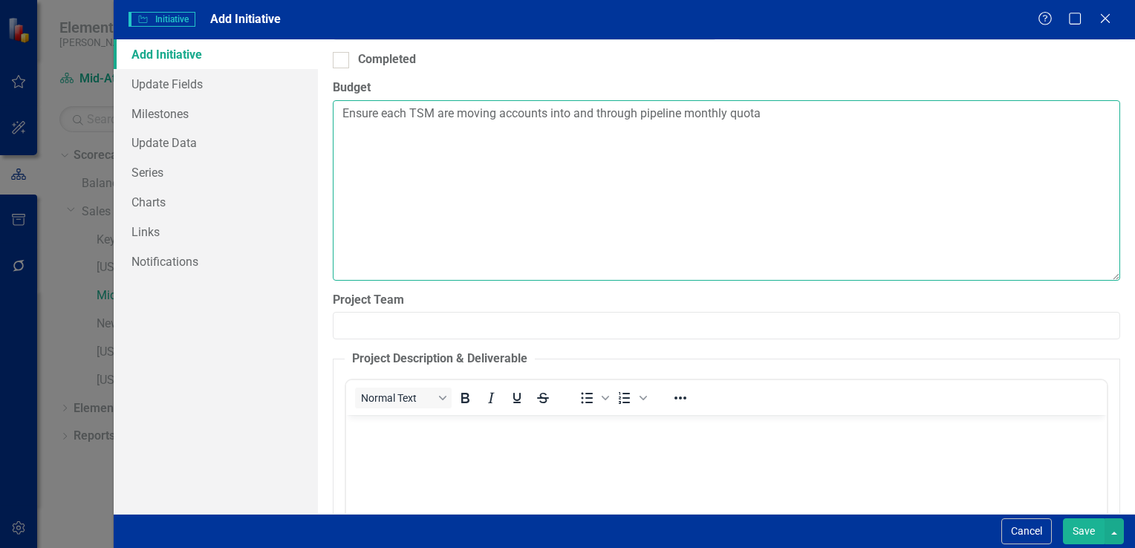
scroll to position [638, 0]
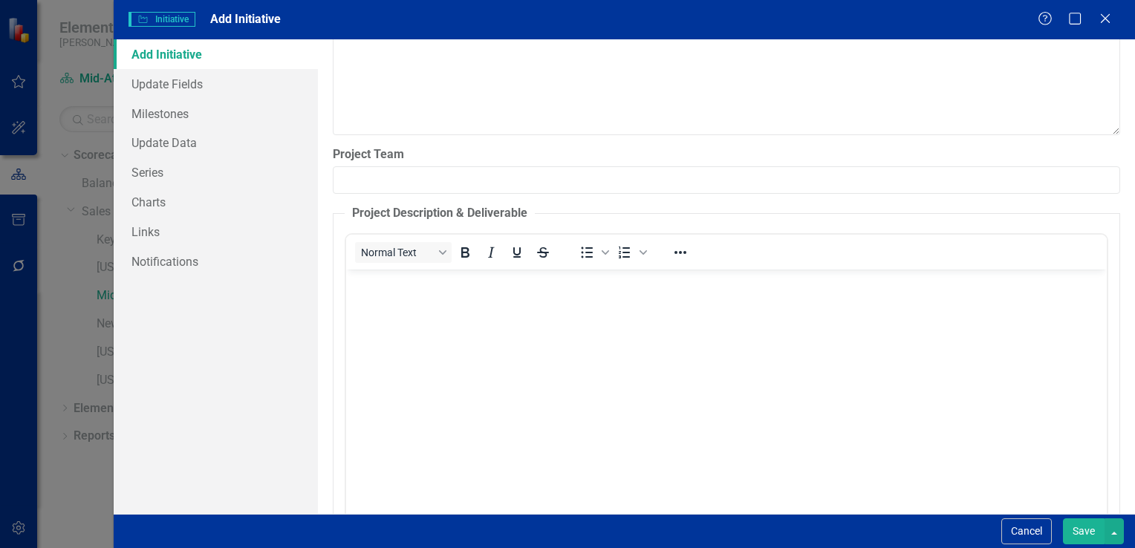
click at [369, 291] on p "Rich Text Area. Press ALT-0 for help." at bounding box center [725, 282] width 753 height 18
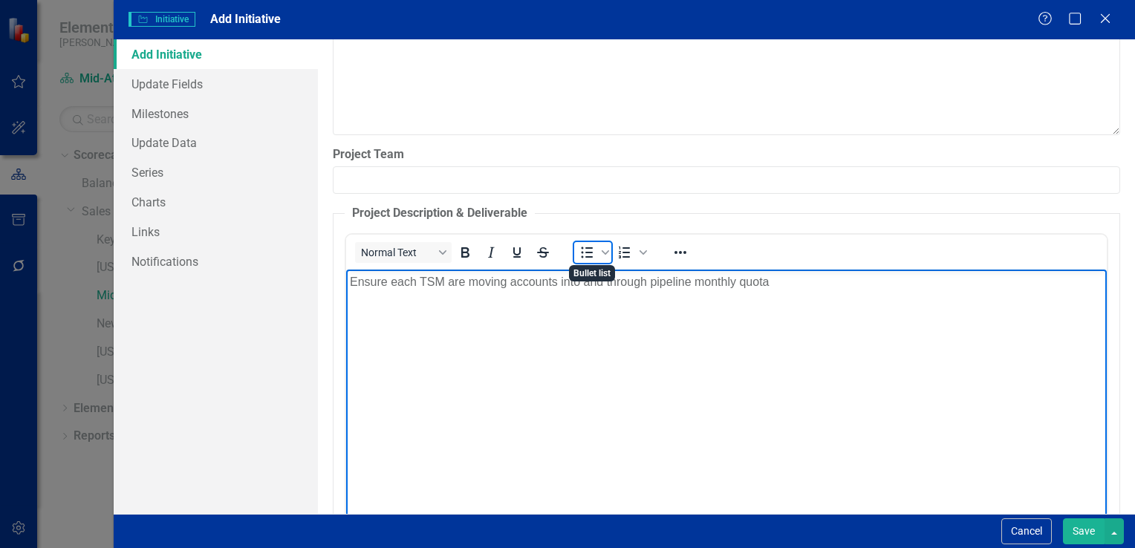
click at [590, 253] on icon "Bullet list" at bounding box center [587, 253] width 18 height 18
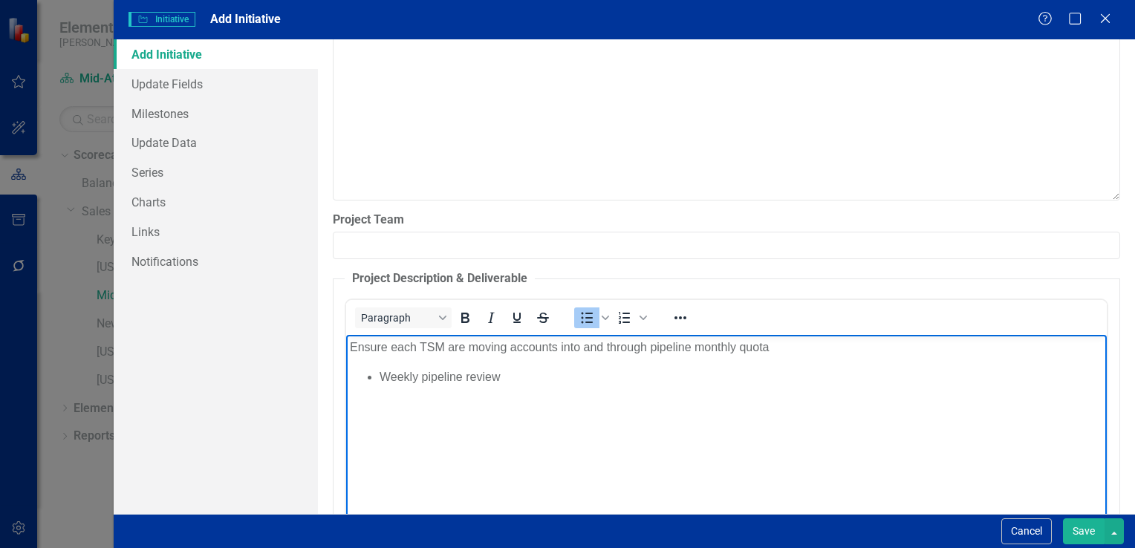
scroll to position [564, 0]
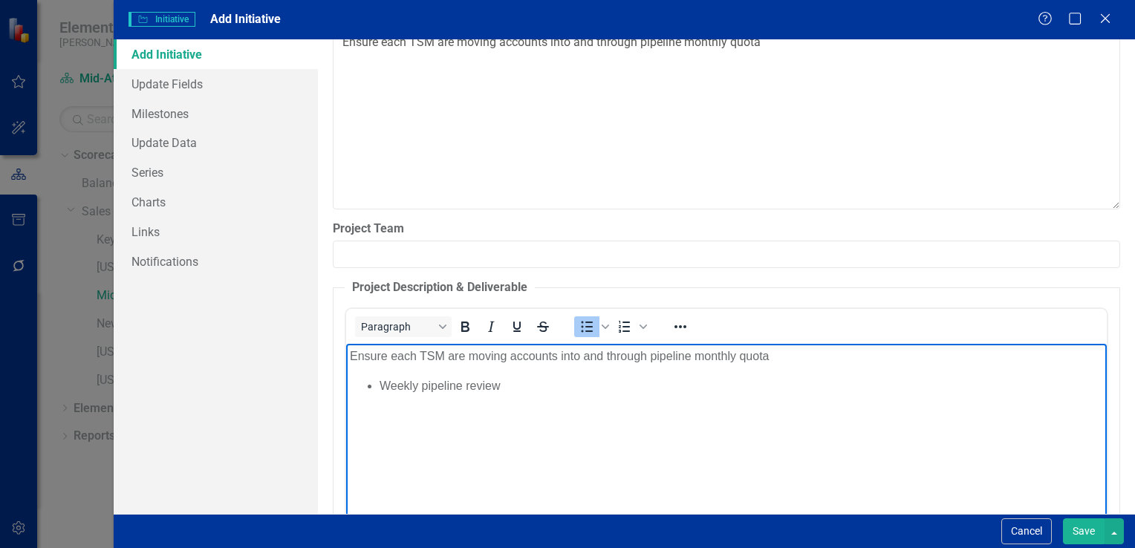
click at [1080, 530] on button "Save" at bounding box center [1084, 532] width 42 height 26
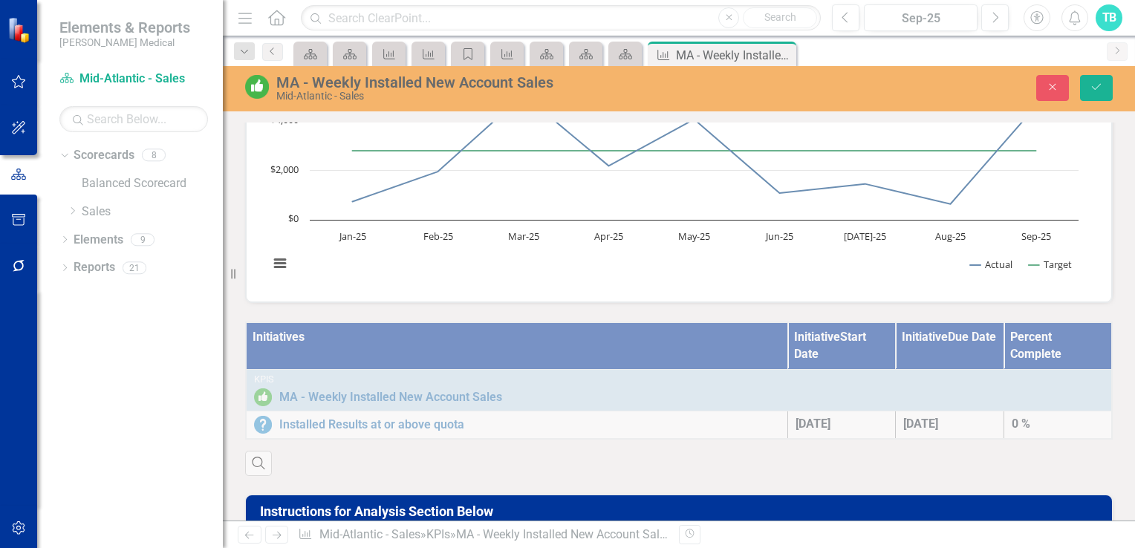
scroll to position [175, 0]
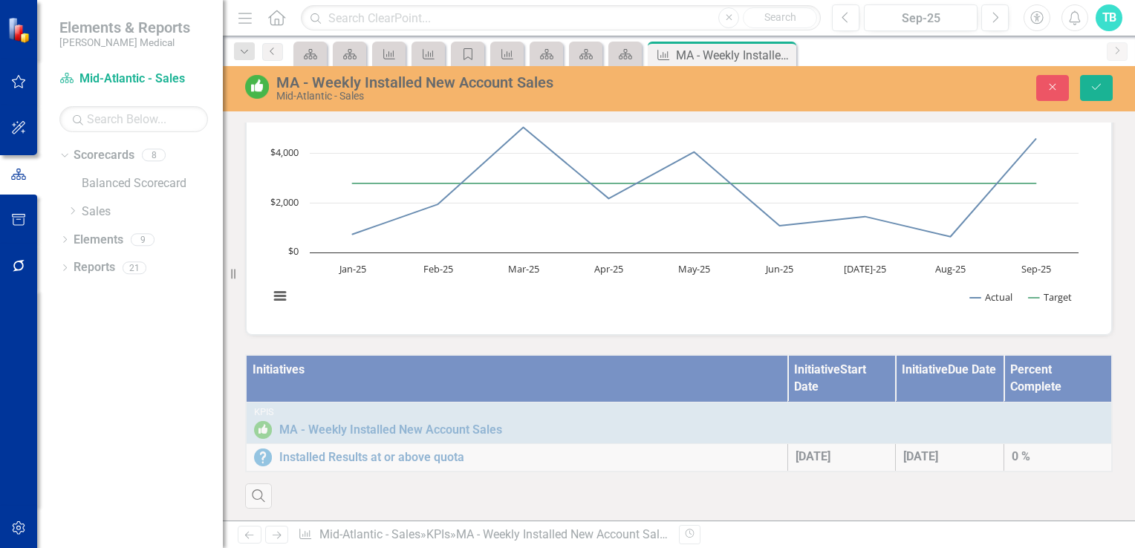
click at [1003, 454] on div "Initiatives Initiative Start Date Initiative Due Date Percent Complete KPIs MA …" at bounding box center [679, 422] width 890 height 173
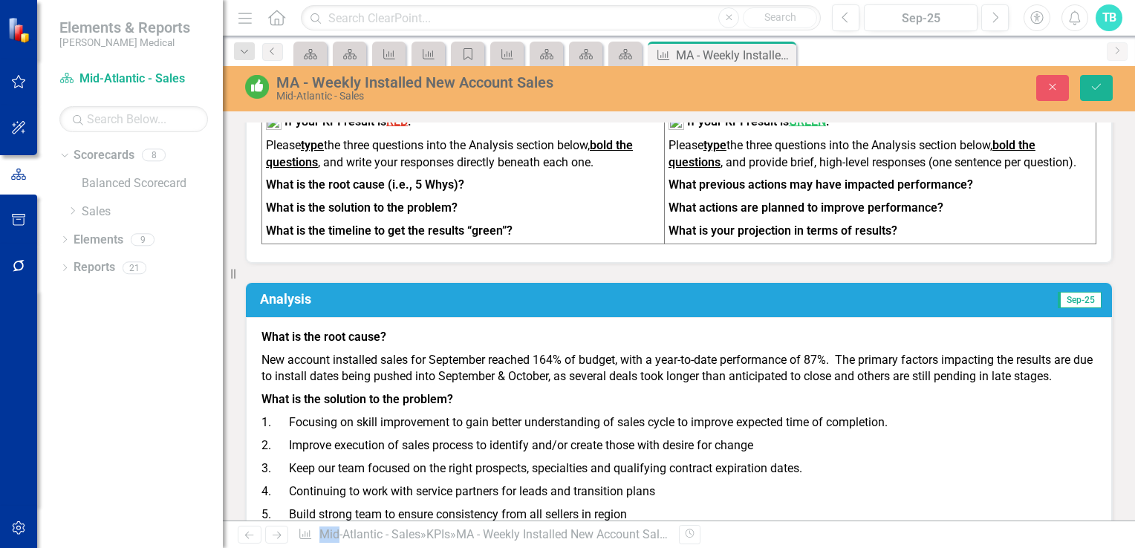
scroll to position [621, 0]
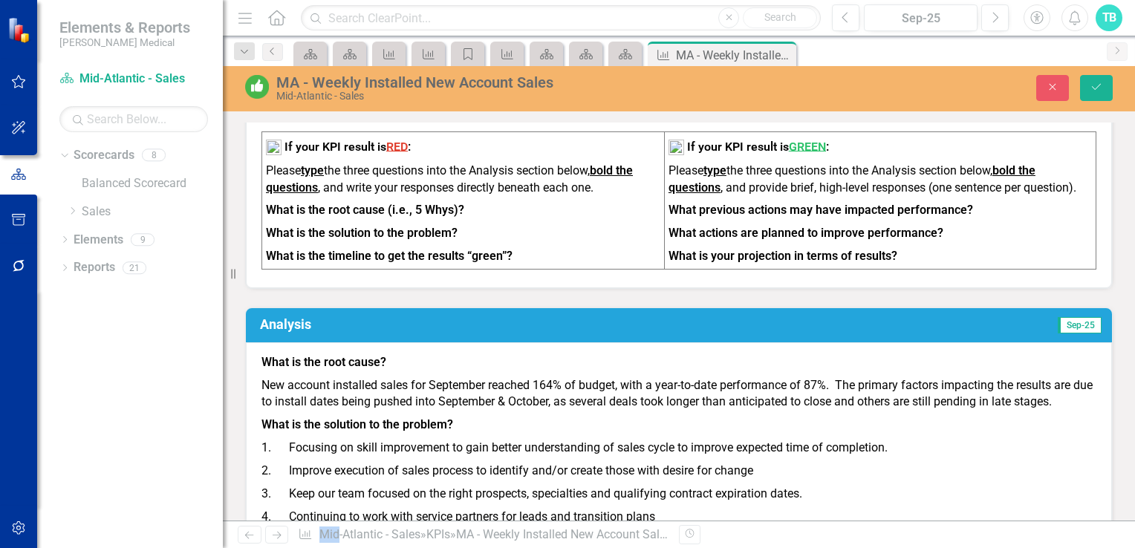
click at [364, 432] on strong "What is the solution to the problem?" at bounding box center [358, 425] width 192 height 14
click at [366, 432] on strong "What is the solution to the problem?" at bounding box center [358, 425] width 192 height 14
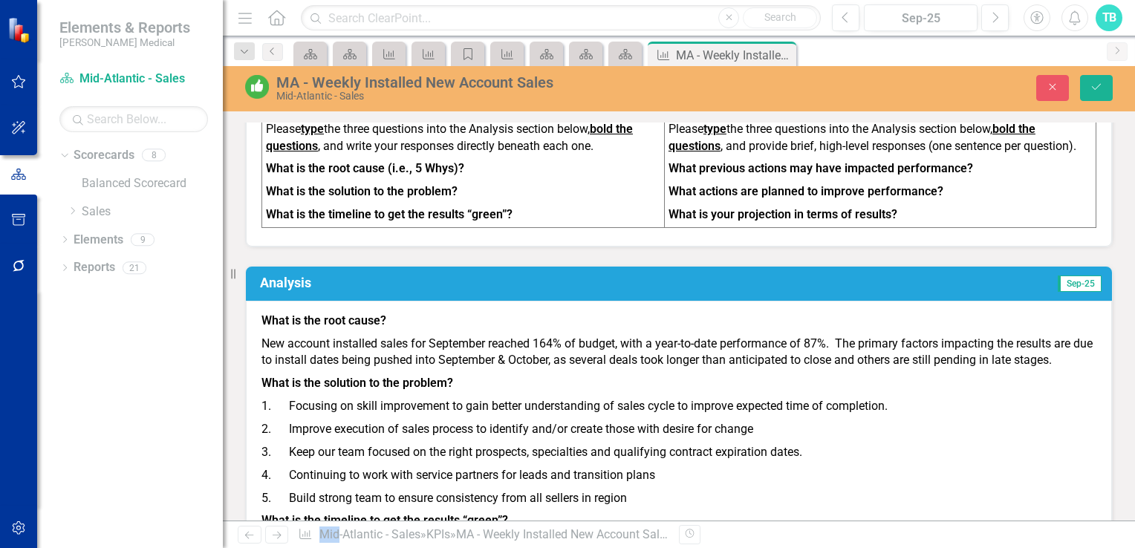
scroll to position [695, 0]
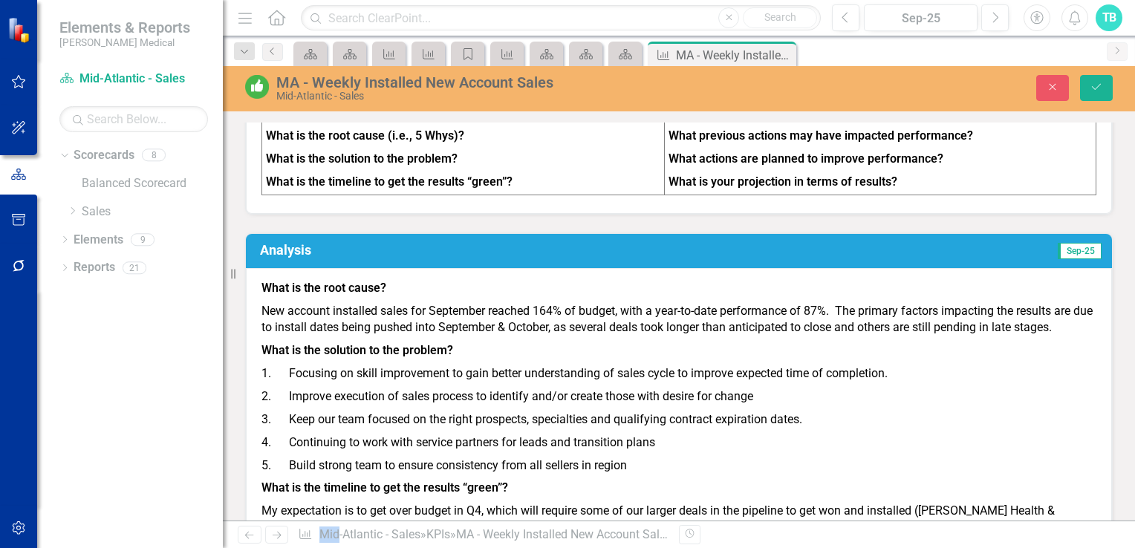
click at [377, 363] on p "What is the solution to the problem?" at bounding box center [679, 351] width 835 height 23
click at [425, 265] on td "Analysis" at bounding box center [483, 252] width 447 height 26
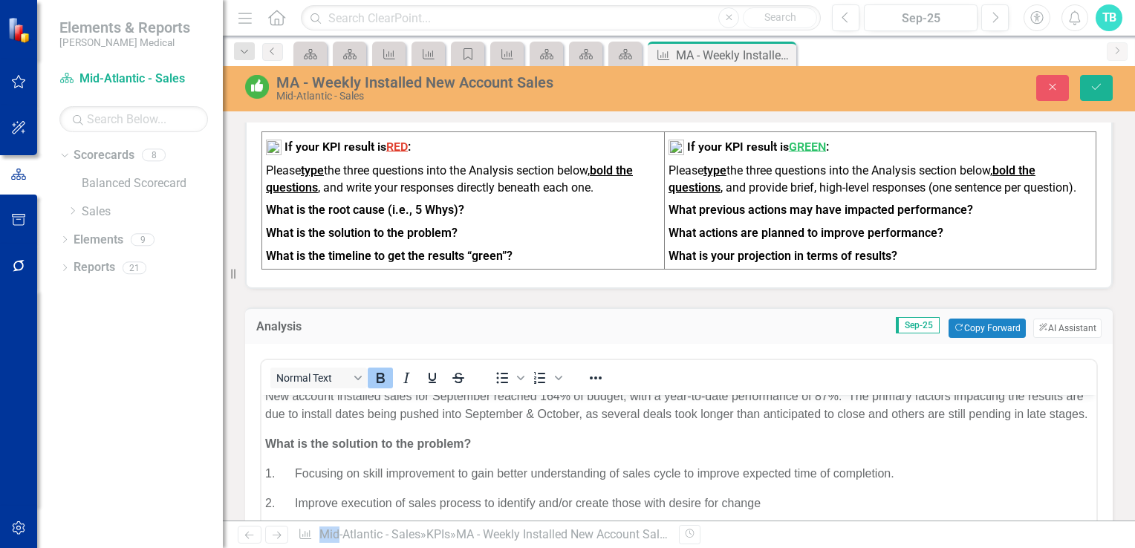
scroll to position [74, 0]
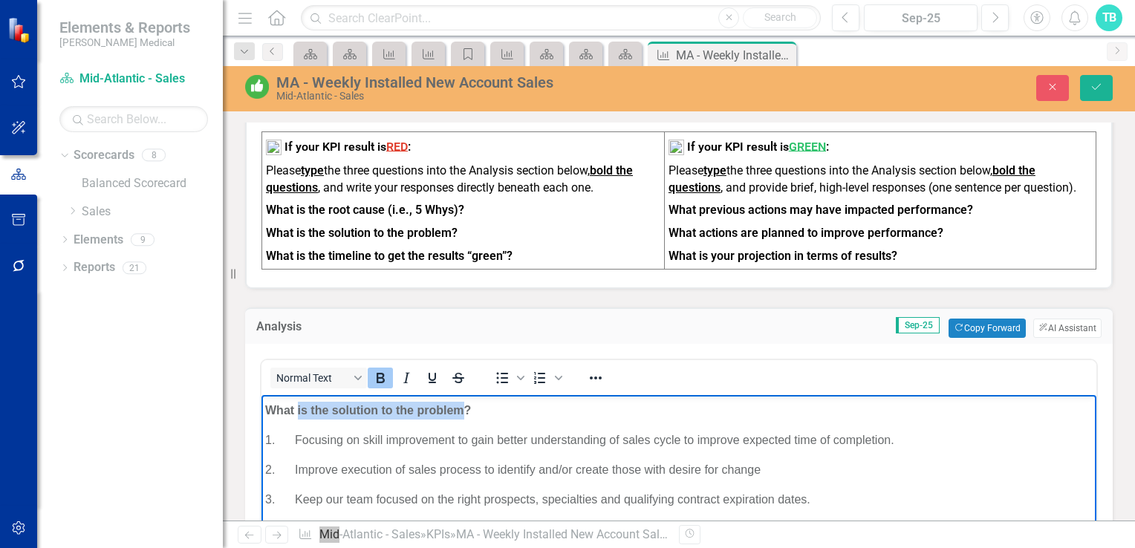
drag, startPoint x: 462, startPoint y: 428, endPoint x: 296, endPoint y: 422, distance: 165.8
click at [296, 417] on strong "What is the solution to the problem?" at bounding box center [368, 410] width 206 height 13
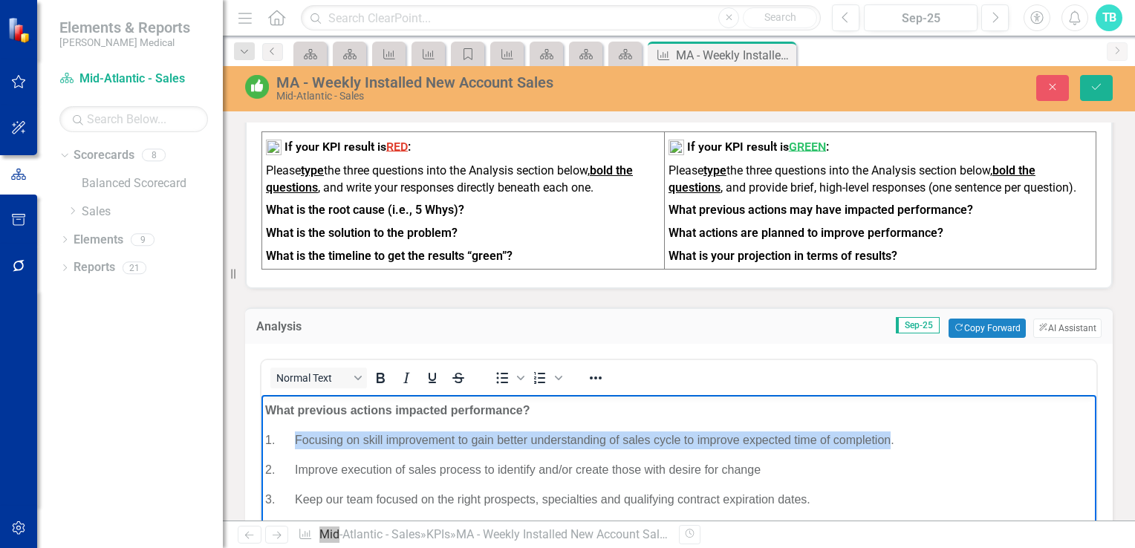
drag, startPoint x: 892, startPoint y: 457, endPoint x: 296, endPoint y: 459, distance: 595.9
click at [296, 450] on p "1. Focusing on skill improvement to gain better understanding of sales cycle to…" at bounding box center [679, 441] width 828 height 18
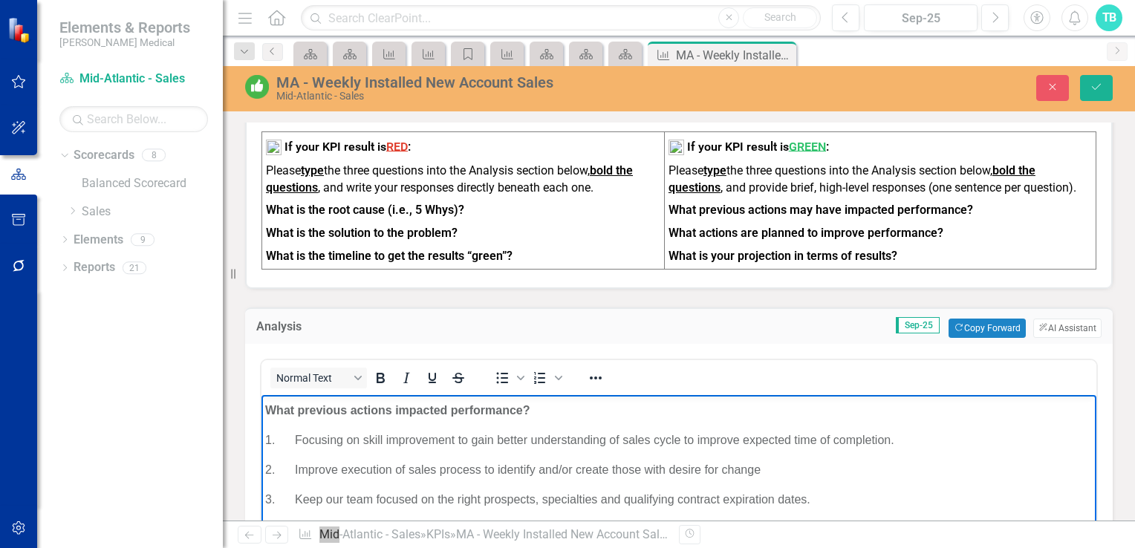
click at [421, 479] on p "2. Improve execution of sales process to identify and/or create those with desi…" at bounding box center [679, 470] width 828 height 18
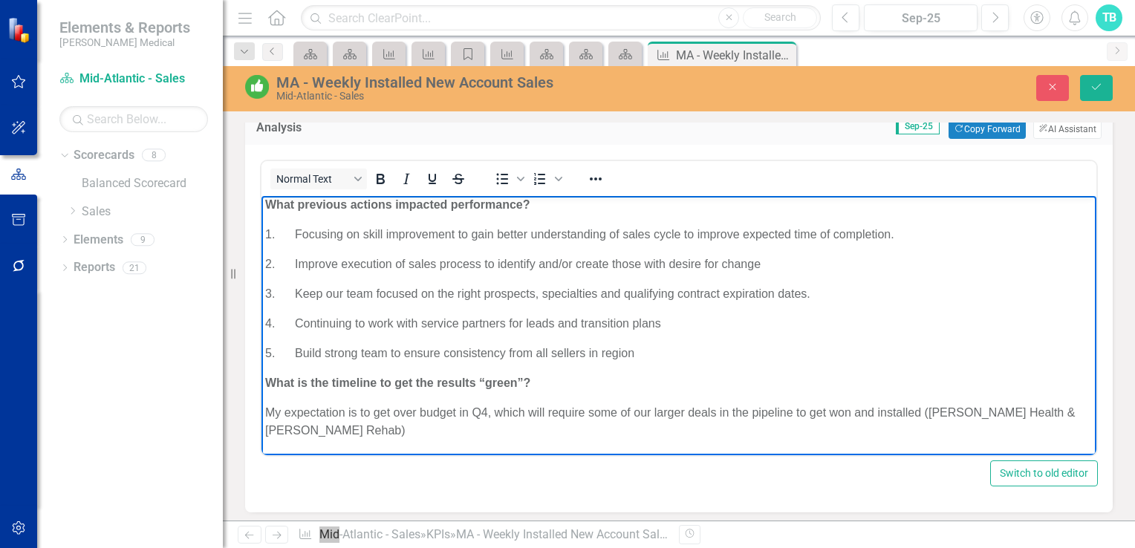
scroll to position [844, 0]
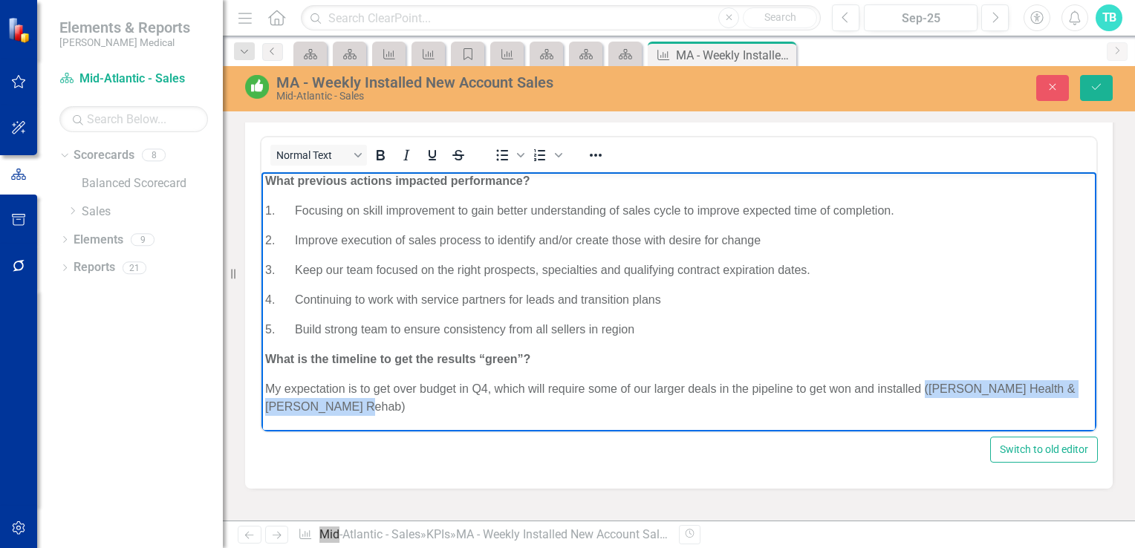
drag, startPoint x: 923, startPoint y: 392, endPoint x: 935, endPoint y: 403, distance: 16.3
click at [935, 403] on p "My expectation is to get over budget in Q4, which will require some of our larg…" at bounding box center [679, 398] width 828 height 36
click at [893, 408] on p "My expectation is to get over budget in Q4, which will require some of our larg…" at bounding box center [679, 398] width 828 height 36
drag, startPoint x: 929, startPoint y: 389, endPoint x: 1071, endPoint y: 410, distance: 144.3
click at [1071, 410] on p "My expectation is to get over budget in Q4, which will require some of our larg…" at bounding box center [679, 398] width 828 height 36
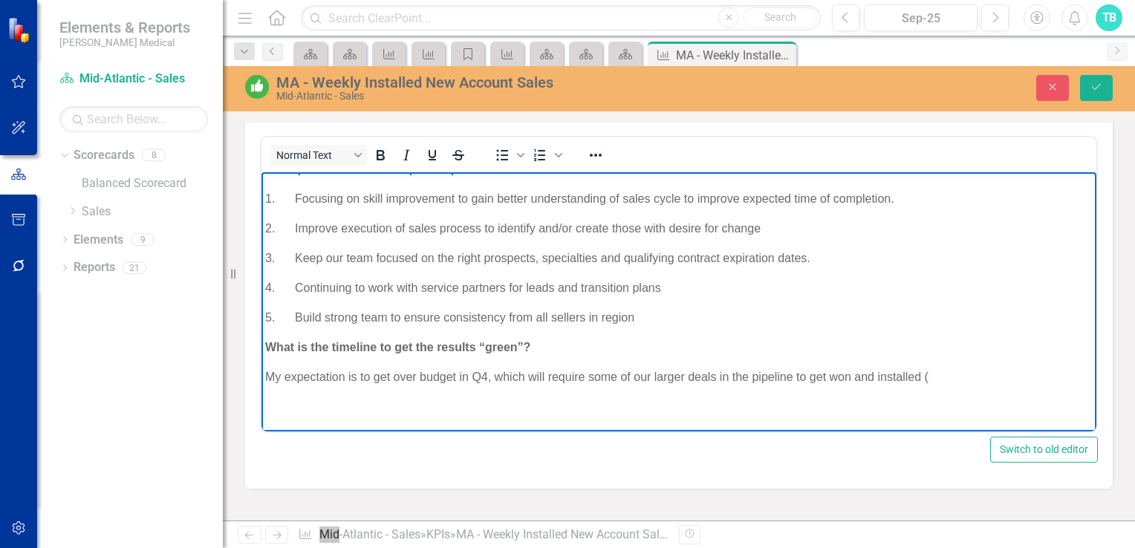
click at [945, 386] on p "My expectation is to get over budget in Q4, which will require some of our larg…" at bounding box center [679, 378] width 828 height 18
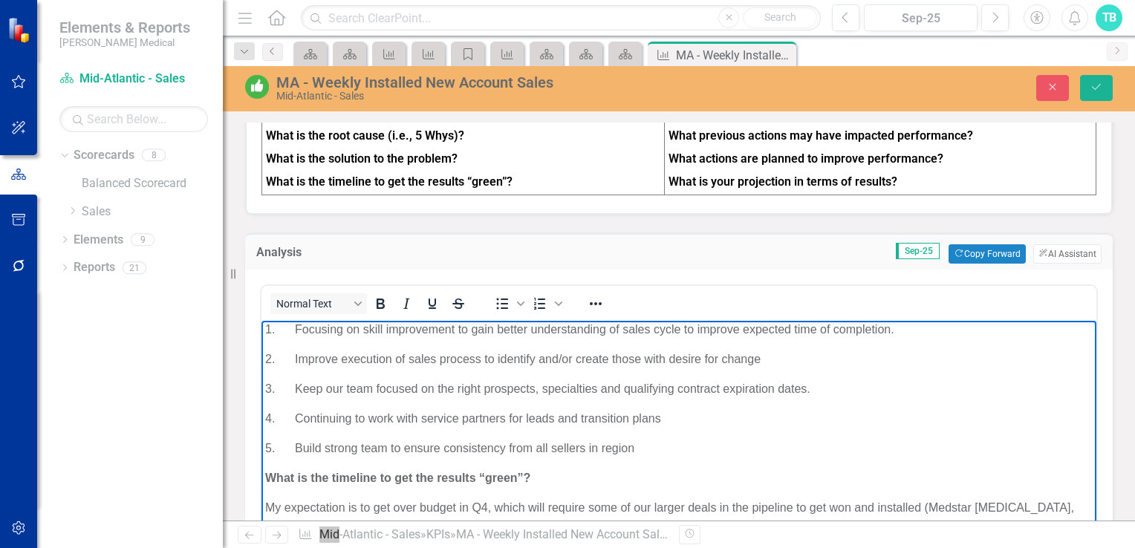
scroll to position [128, 0]
drag, startPoint x: 524, startPoint y: 476, endPoint x: 331, endPoint y: 474, distance: 192.4
click at [331, 474] on strong "What is the timeline to get the results “green”?" at bounding box center [397, 478] width 265 height 13
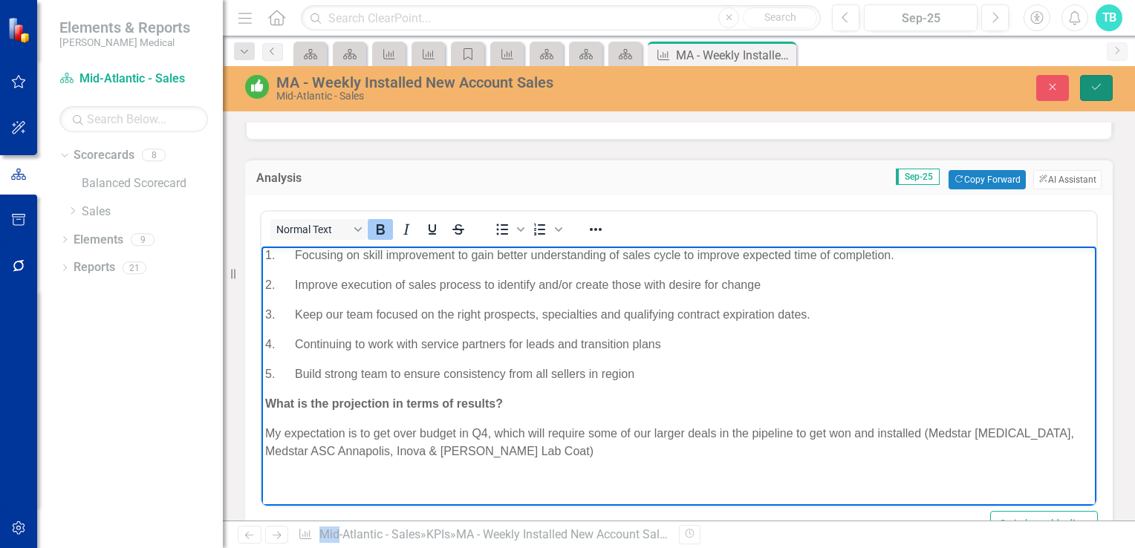
click at [1102, 86] on icon "Save" at bounding box center [1096, 87] width 13 height 10
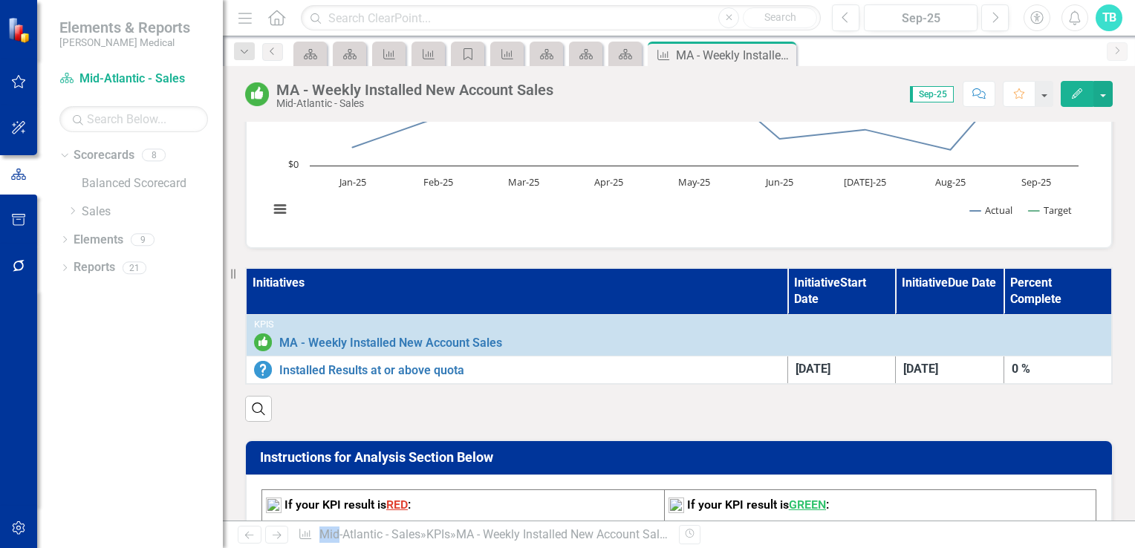
scroll to position [297, 0]
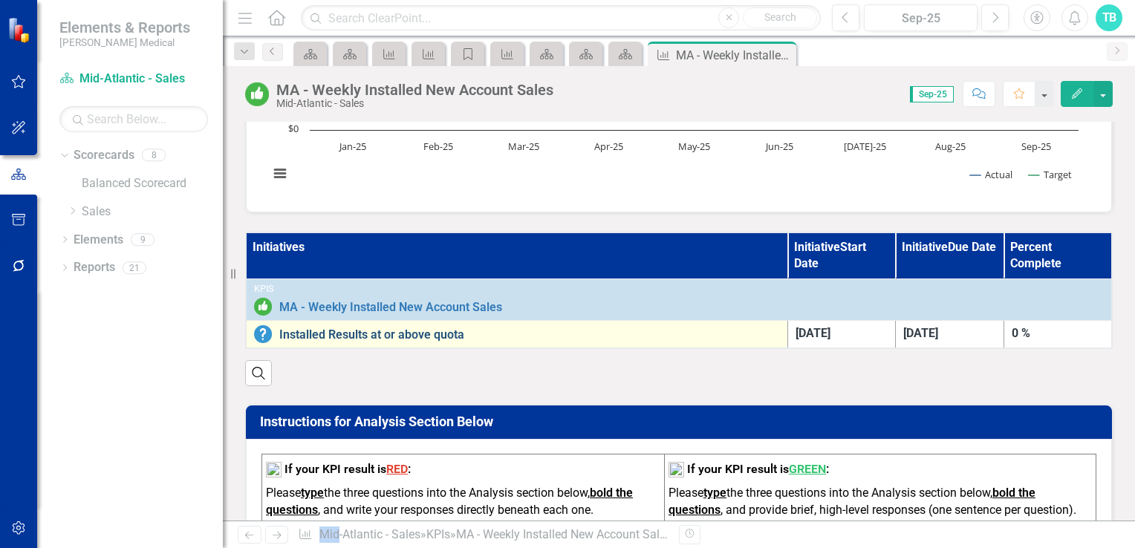
click at [437, 334] on link "Installed Results at or above quota" at bounding box center [529, 334] width 501 height 13
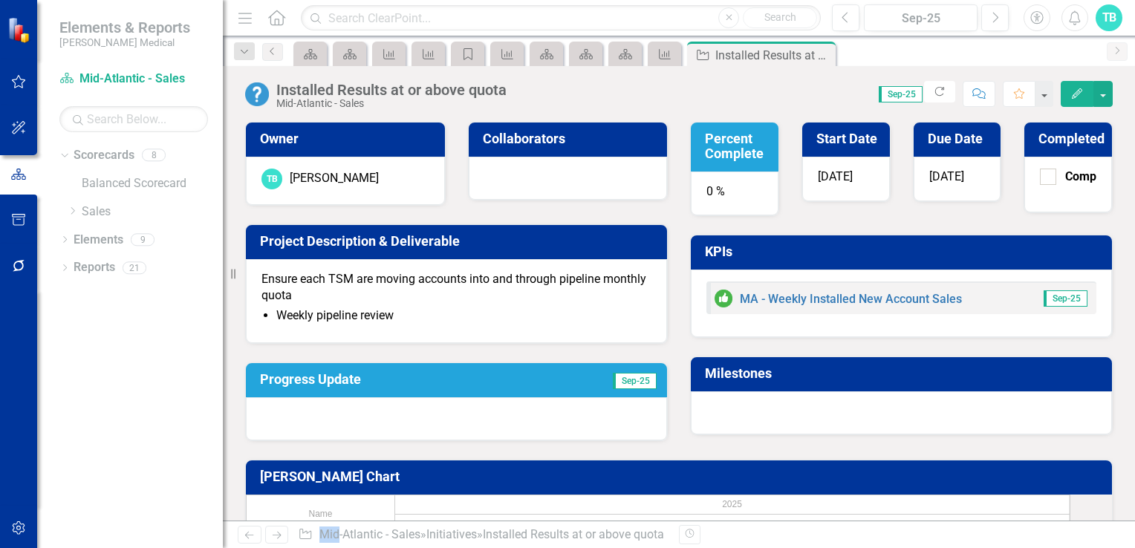
click at [710, 190] on div "0 %" at bounding box center [735, 194] width 88 height 45
click at [704, 193] on div "0 %" at bounding box center [735, 194] width 88 height 45
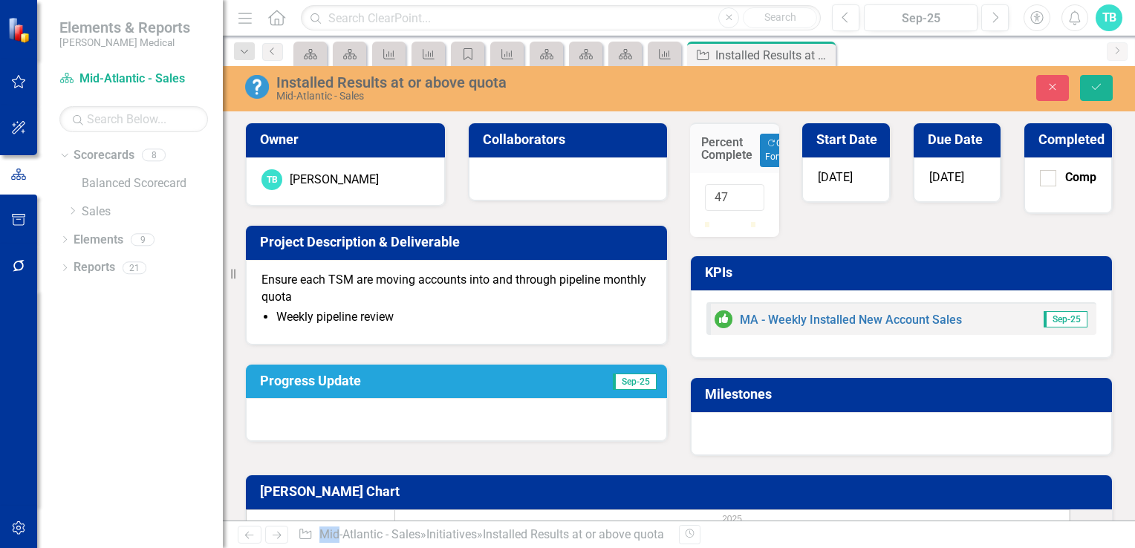
type input "45"
drag, startPoint x: 701, startPoint y: 236, endPoint x: 722, endPoint y: 236, distance: 20.8
click at [726, 222] on div at bounding box center [726, 222] width 0 height 0
click at [1096, 82] on icon "Save" at bounding box center [1096, 87] width 13 height 10
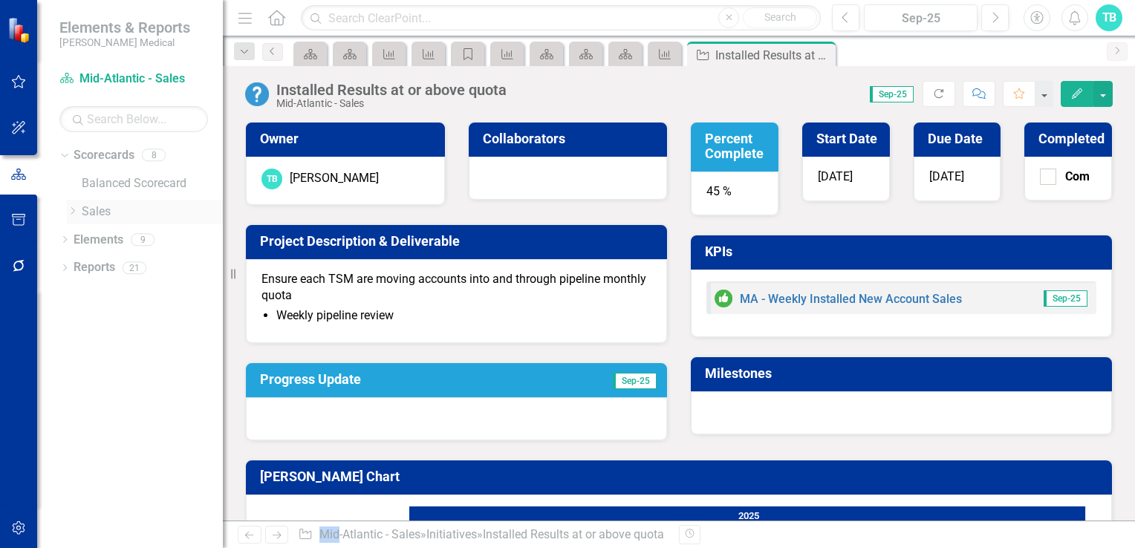
click at [96, 212] on link "Sales" at bounding box center [152, 212] width 141 height 17
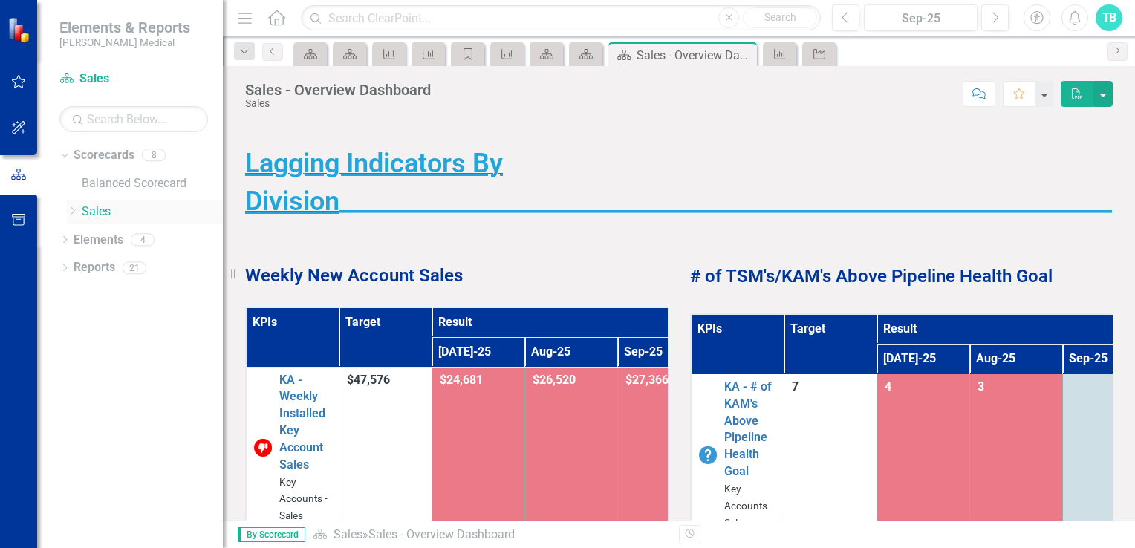
click at [74, 215] on icon "Dropdown" at bounding box center [72, 211] width 11 height 9
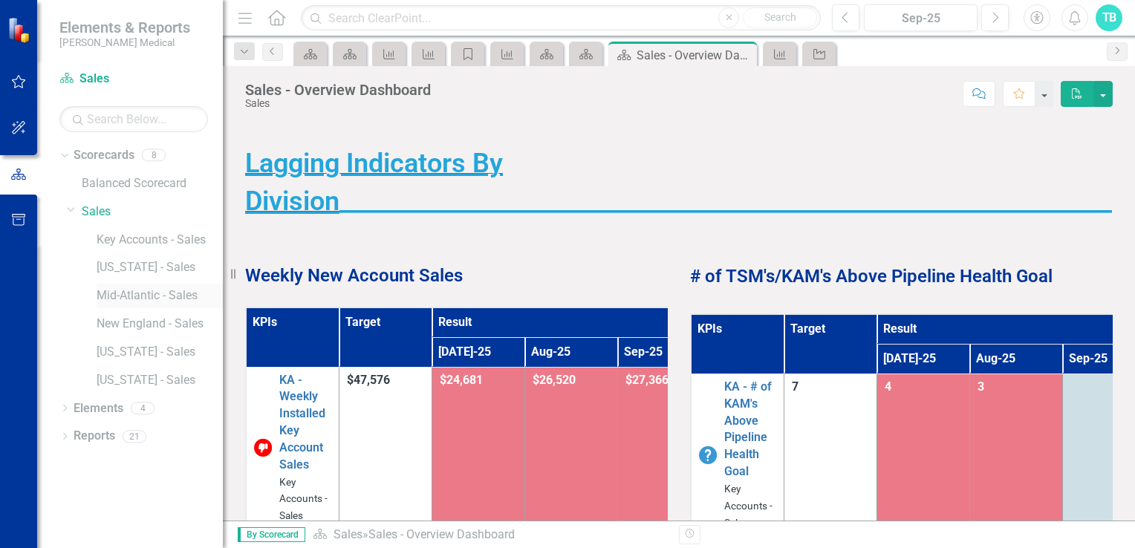
click at [131, 298] on link "Mid-Atlantic - Sales" at bounding box center [160, 296] width 126 height 17
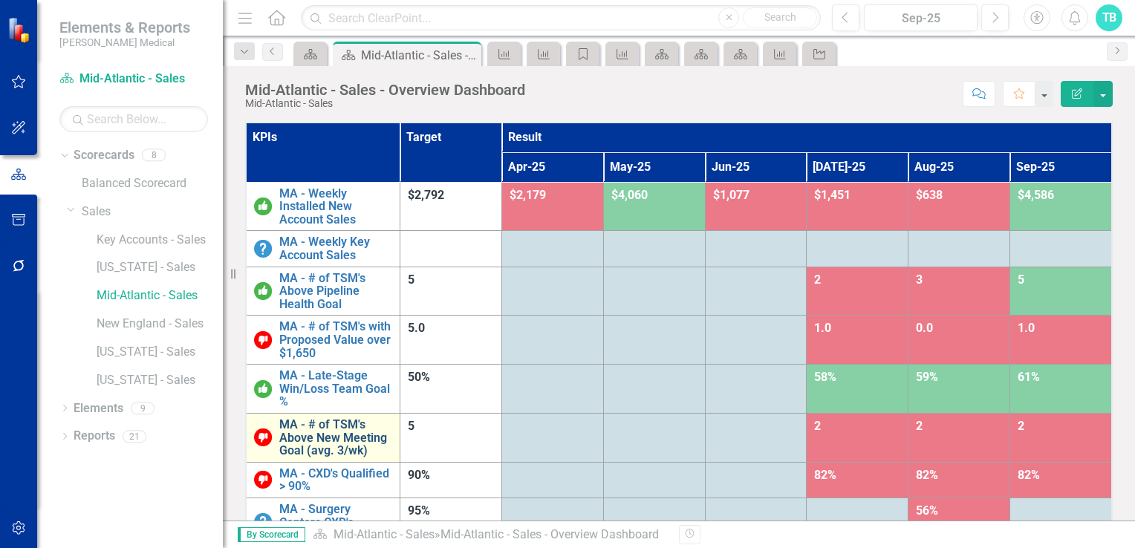
click at [331, 435] on link "MA - # of TSM's Above New Meeting Goal (avg. 3/wk)" at bounding box center [335, 437] width 113 height 39
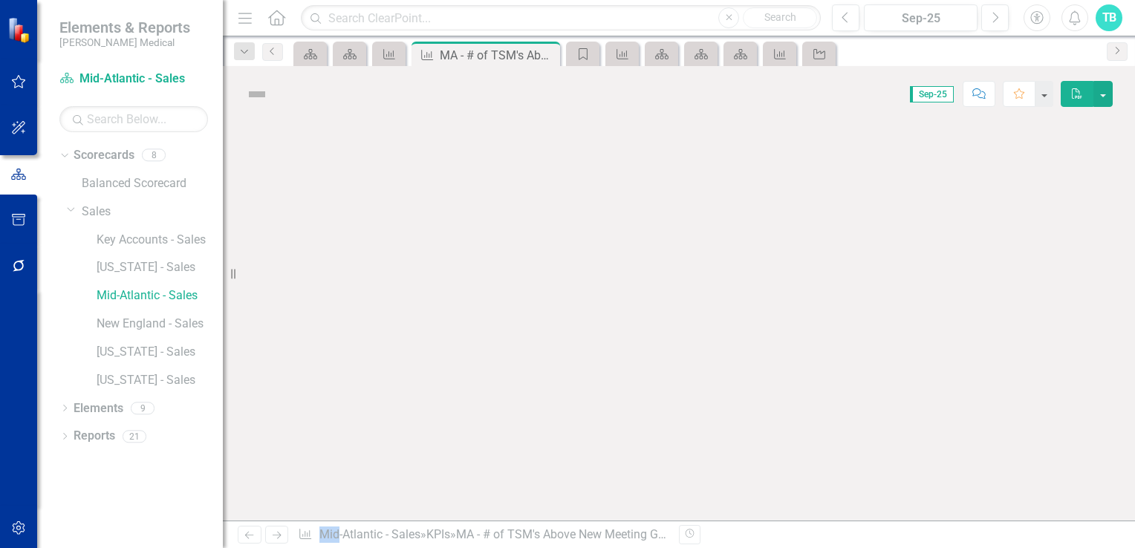
click at [331, 435] on div at bounding box center [679, 321] width 912 height 399
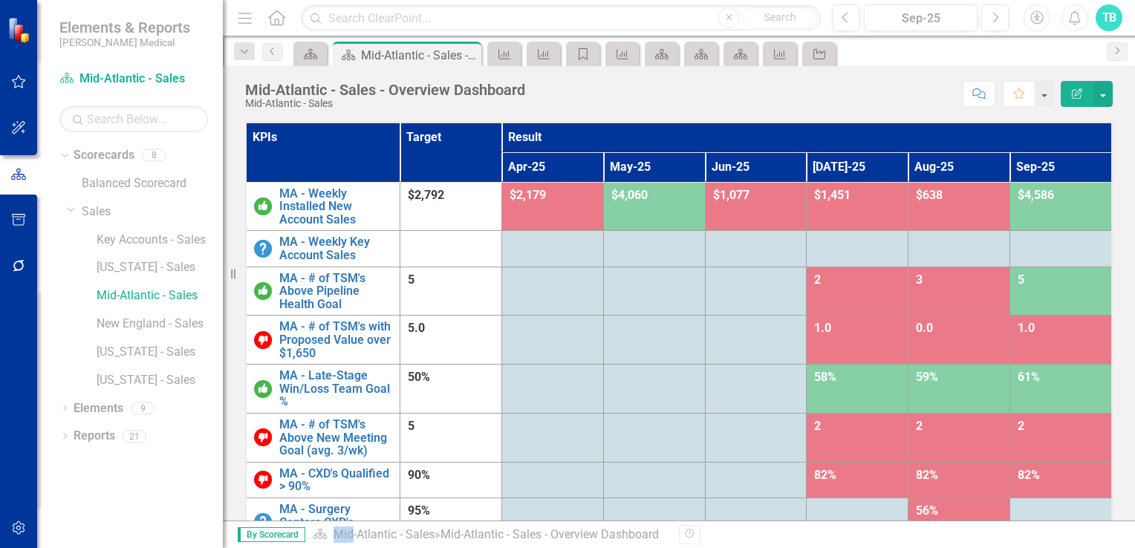
click at [1018, 429] on div "2" at bounding box center [1061, 426] width 86 height 17
click at [315, 436] on link "MA - # of TSM's Above New Meeting Goal (avg. 3/wk)" at bounding box center [335, 437] width 113 height 39
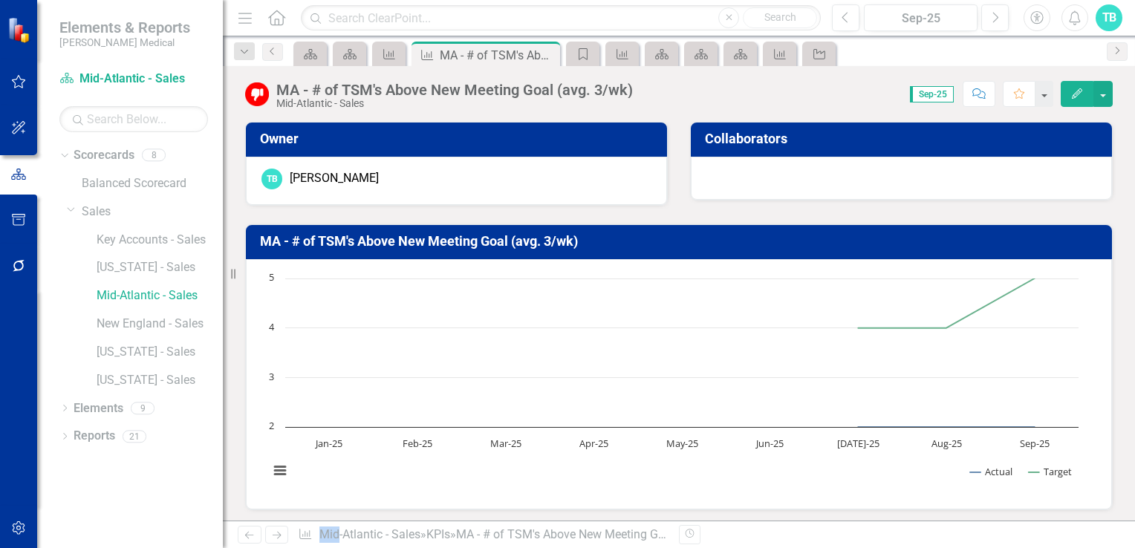
click at [315, 437] on text "Jan-25" at bounding box center [328, 443] width 28 height 13
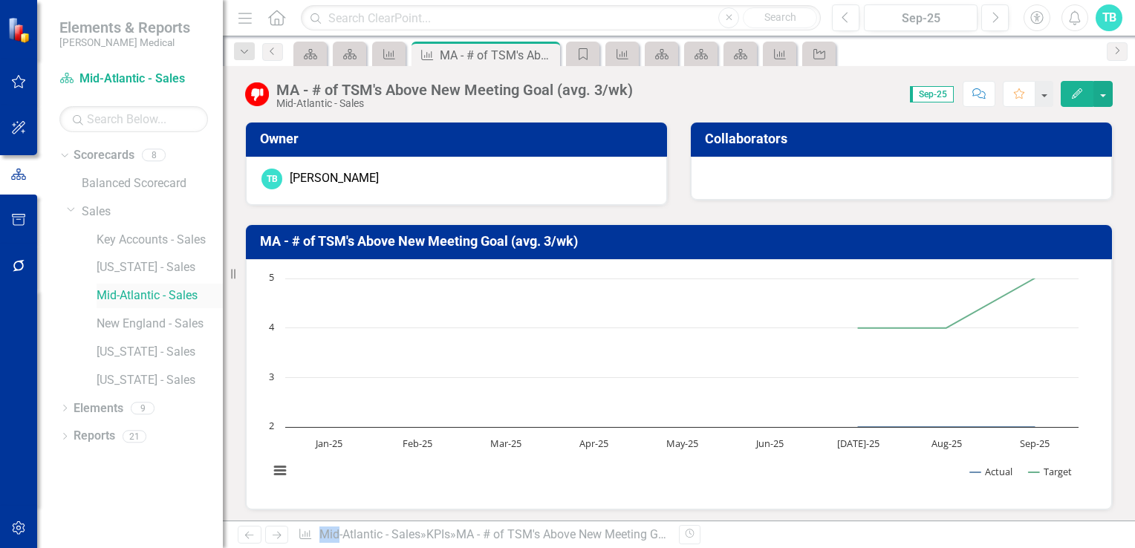
click at [174, 293] on link "Mid-Atlantic - Sales" at bounding box center [160, 296] width 126 height 17
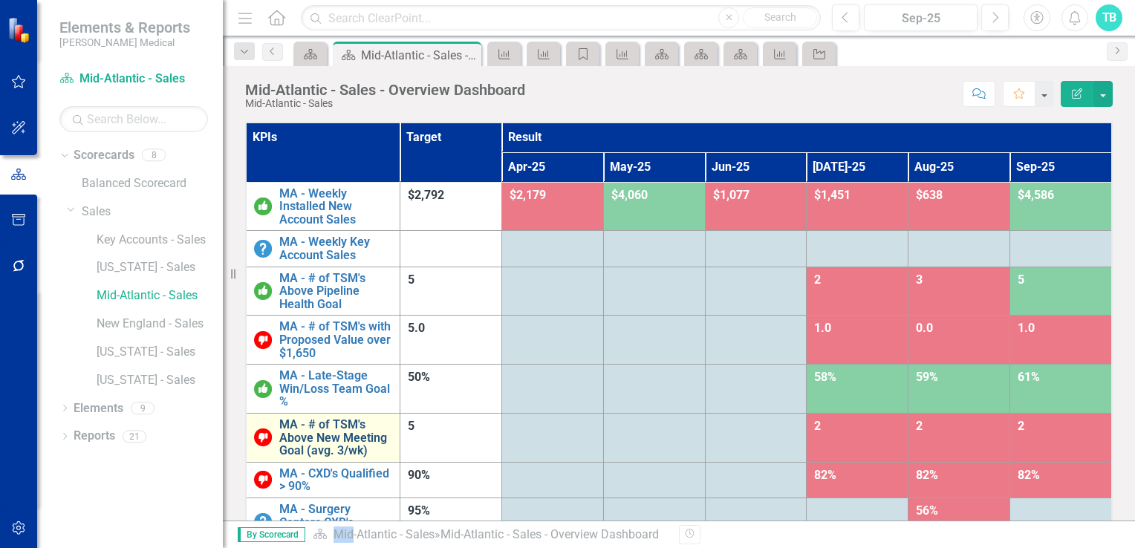
click at [342, 441] on link "MA - # of TSM's Above New Meeting Goal (avg. 3/wk)" at bounding box center [335, 437] width 113 height 39
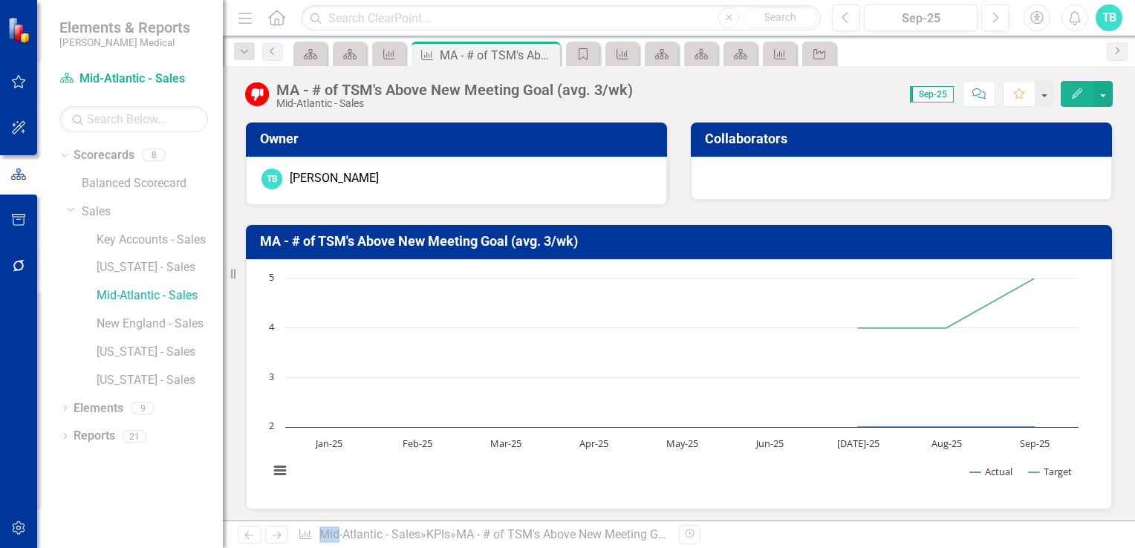
click at [342, 441] on text "Jan-25" at bounding box center [328, 443] width 28 height 13
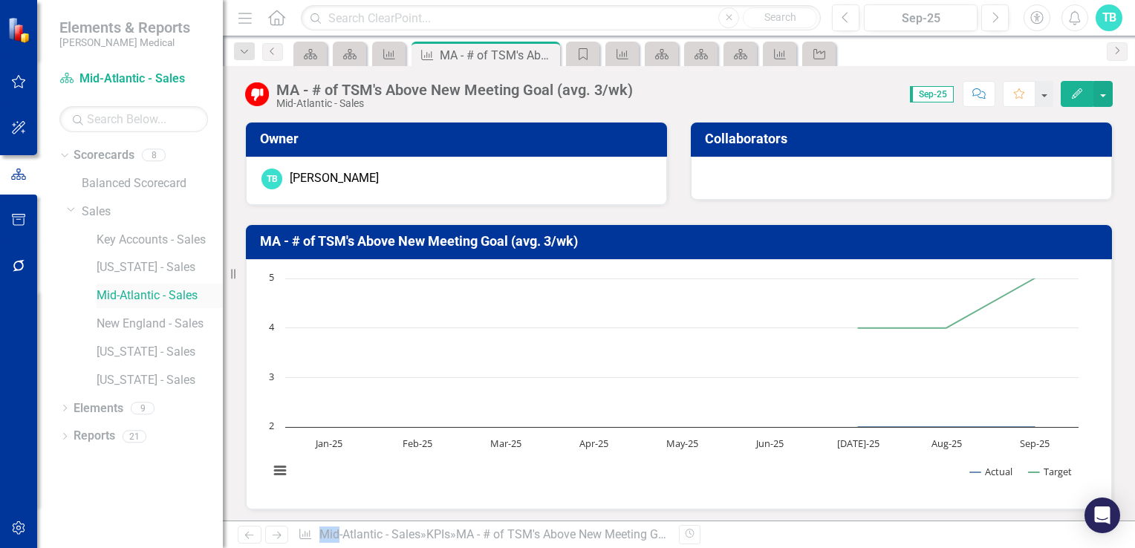
click at [169, 296] on link "Mid-Atlantic - Sales" at bounding box center [160, 296] width 126 height 17
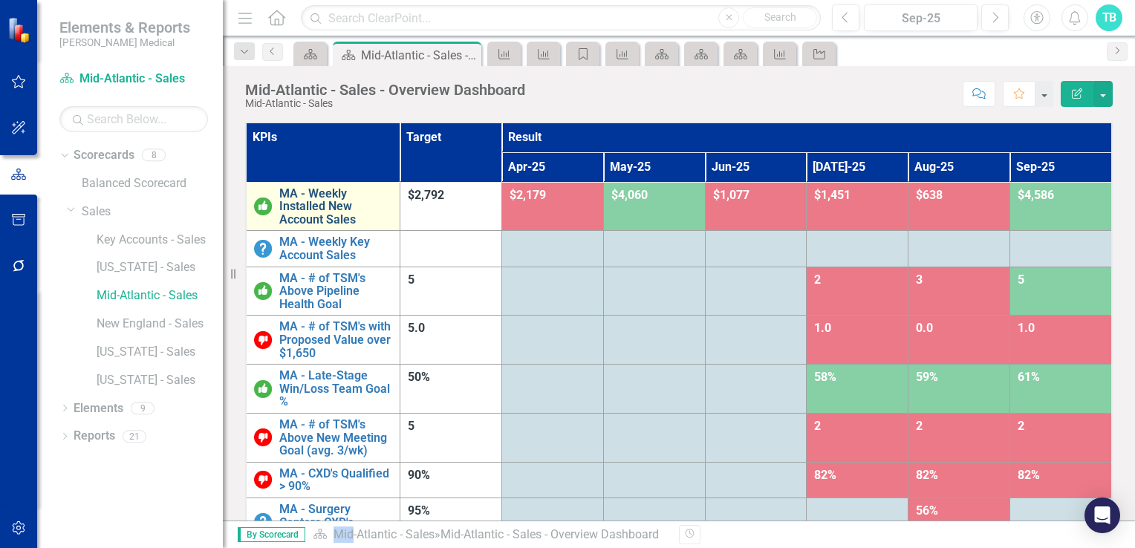
click at [294, 212] on link "MA - Weekly Installed New Account Sales" at bounding box center [335, 206] width 113 height 39
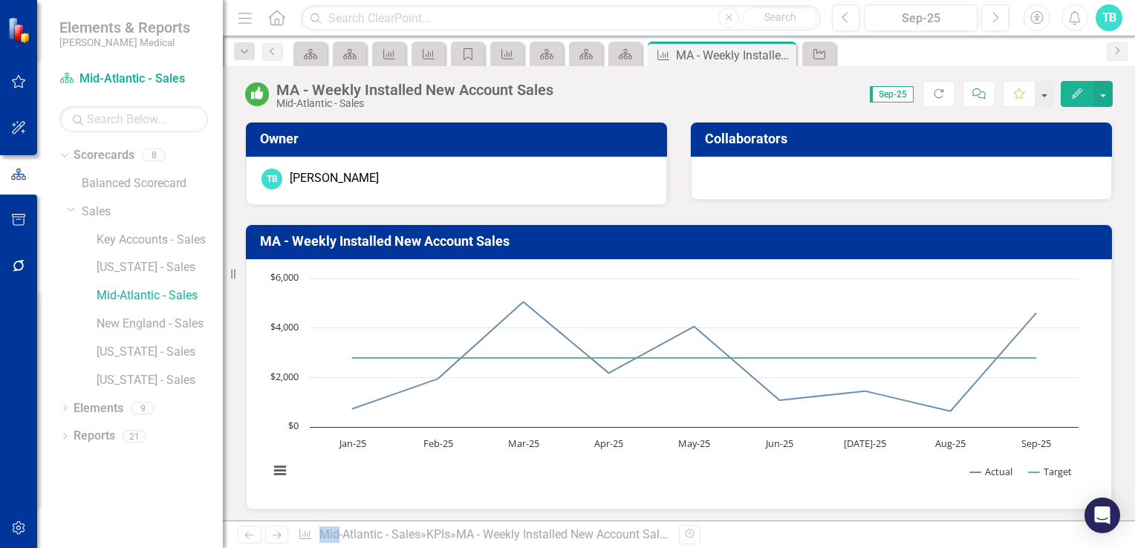
click at [294, 212] on div "MA - Weekly Installed New Account Sales Chart Line chart with 2 lines. MA - Wee…" at bounding box center [679, 358] width 890 height 305
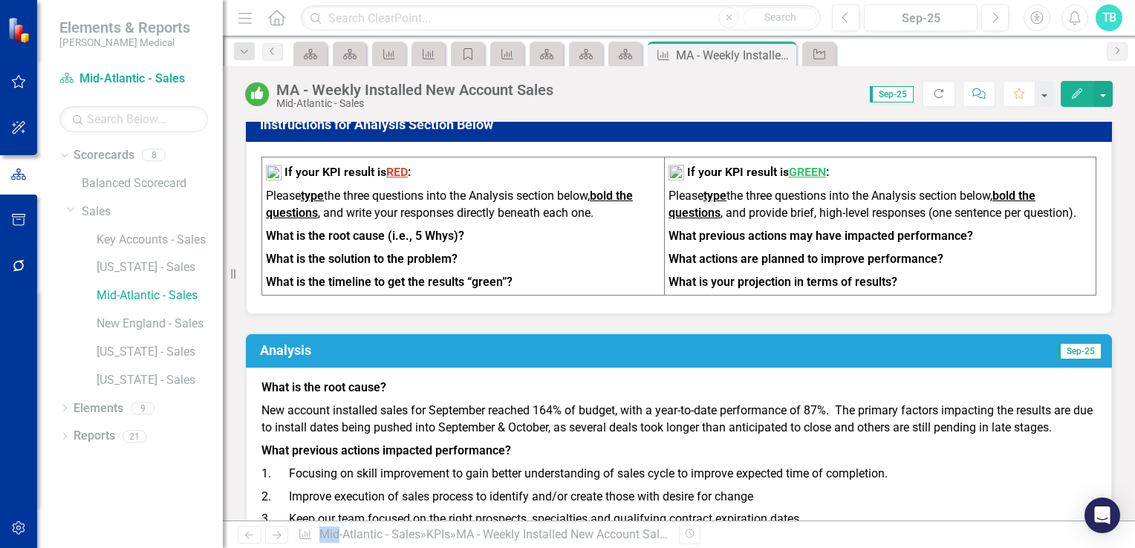
scroll to position [669, 0]
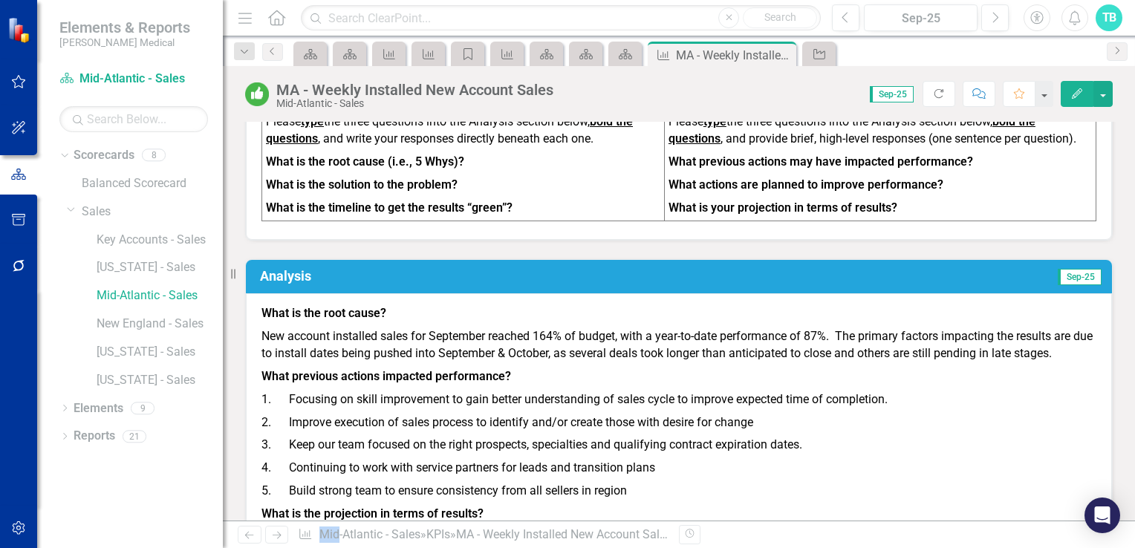
click at [521, 389] on p "What previous actions impacted performance?" at bounding box center [679, 377] width 835 height 23
click at [510, 389] on p "What previous actions impacted performance?" at bounding box center [679, 377] width 835 height 23
click at [395, 290] on td "Analysis" at bounding box center [483, 278] width 447 height 26
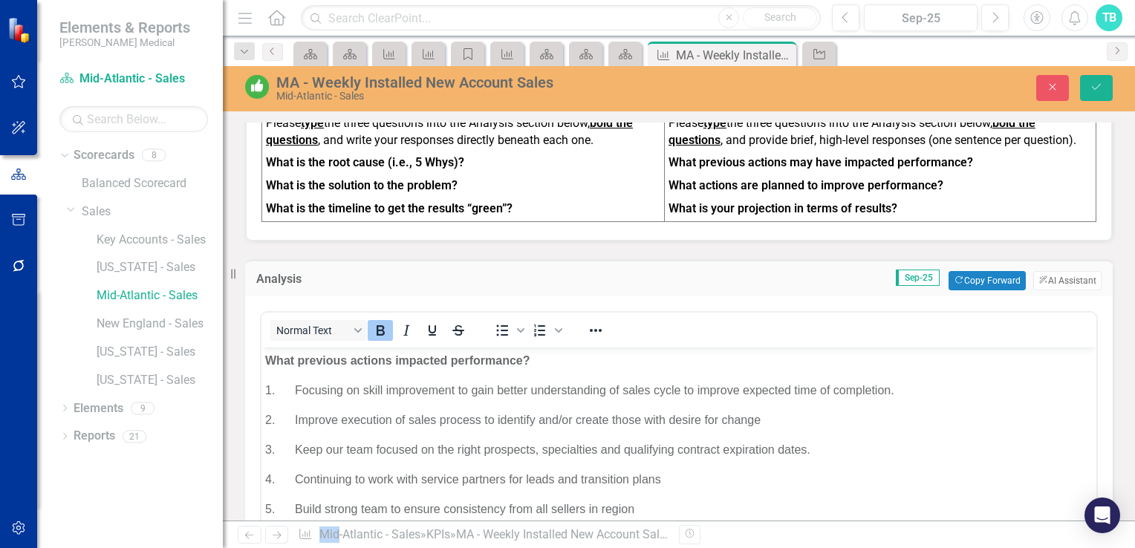
scroll to position [53, 0]
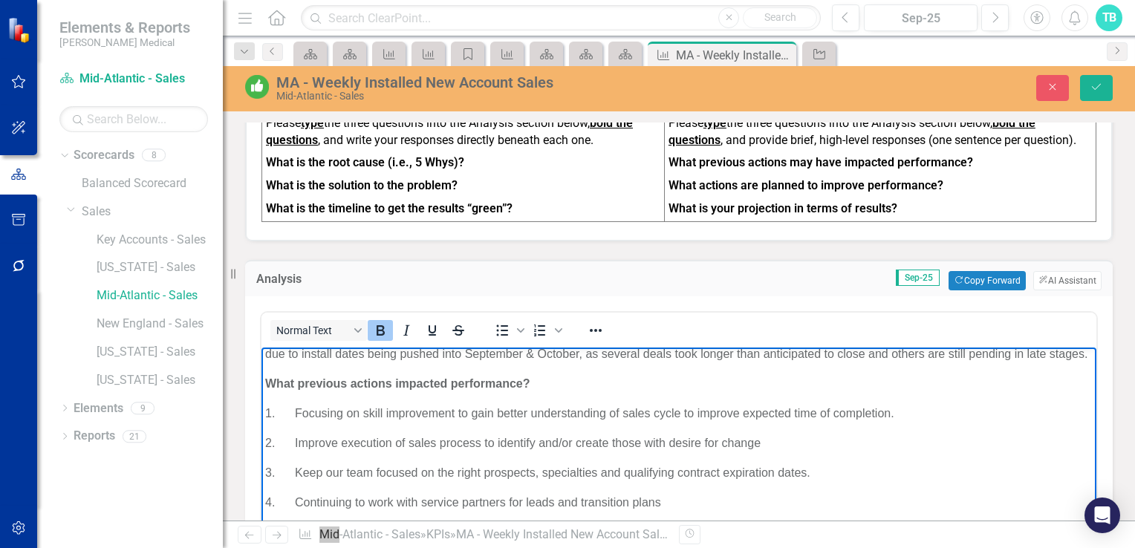
click at [544, 393] on p "What previous actions impacted performance?" at bounding box center [679, 384] width 828 height 18
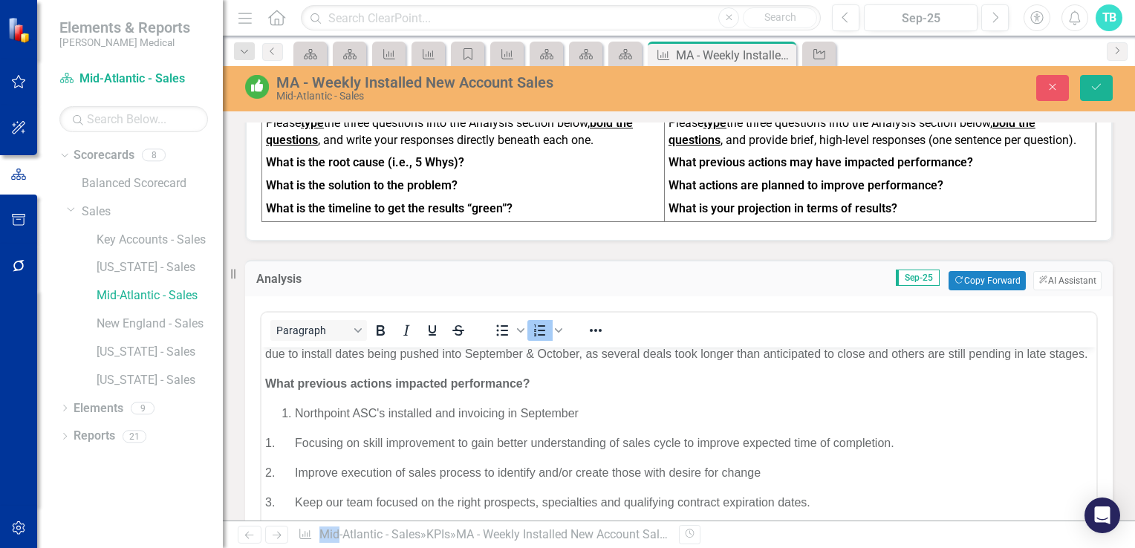
drag, startPoint x: 942, startPoint y: 192, endPoint x: 760, endPoint y: 196, distance: 182.1
click at [760, 196] on p "What actions are planned to improve performance?" at bounding box center [881, 186] width 424 height 23
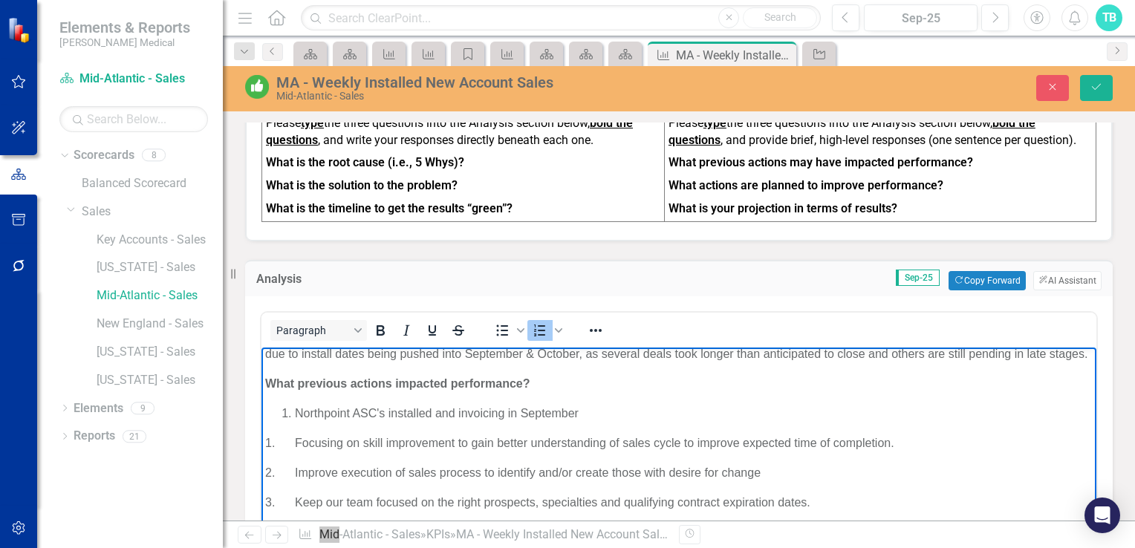
click at [597, 423] on li "Northpoint ASC's installed and invoicing in September" at bounding box center [694, 414] width 798 height 18
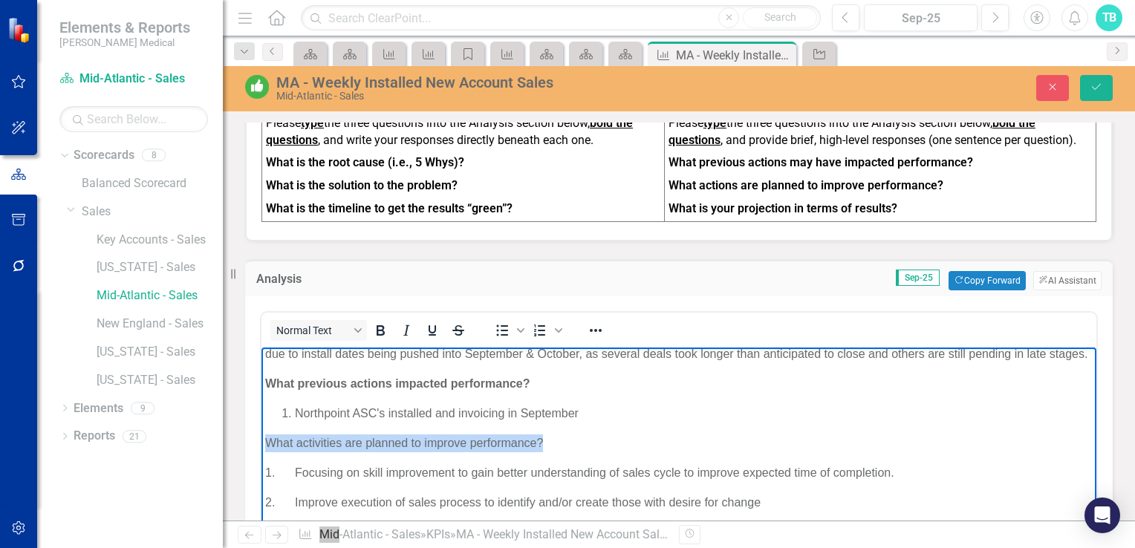
drag, startPoint x: 558, startPoint y: 465, endPoint x: 269, endPoint y: 461, distance: 289.1
click at [269, 452] on p "What activities are planned to improve performance?" at bounding box center [679, 444] width 828 height 18
click at [380, 337] on icon "Bold" at bounding box center [380, 331] width 18 height 18
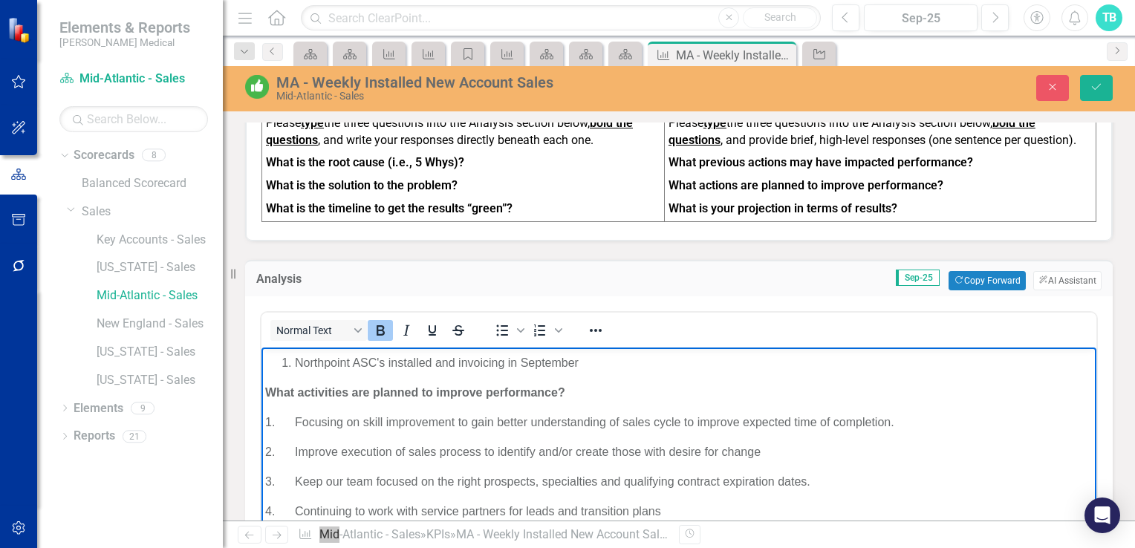
scroll to position [128, 0]
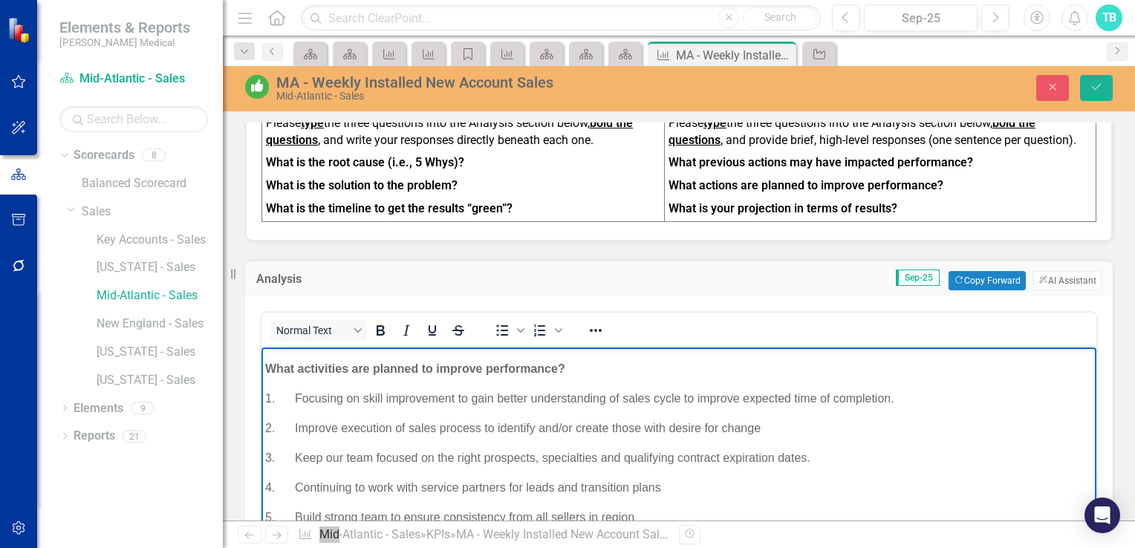
click at [828, 438] on p "2. Improve execution of sales process to identify and/or create those with desi…" at bounding box center [679, 429] width 828 height 18
click at [892, 408] on p "1. Focusing on skill improvement to gain better understanding of sales cycle to…" at bounding box center [679, 399] width 828 height 18
click at [768, 438] on p "2. Improve execution of sales process to identify and/or create those with desi…" at bounding box center [679, 429] width 828 height 18
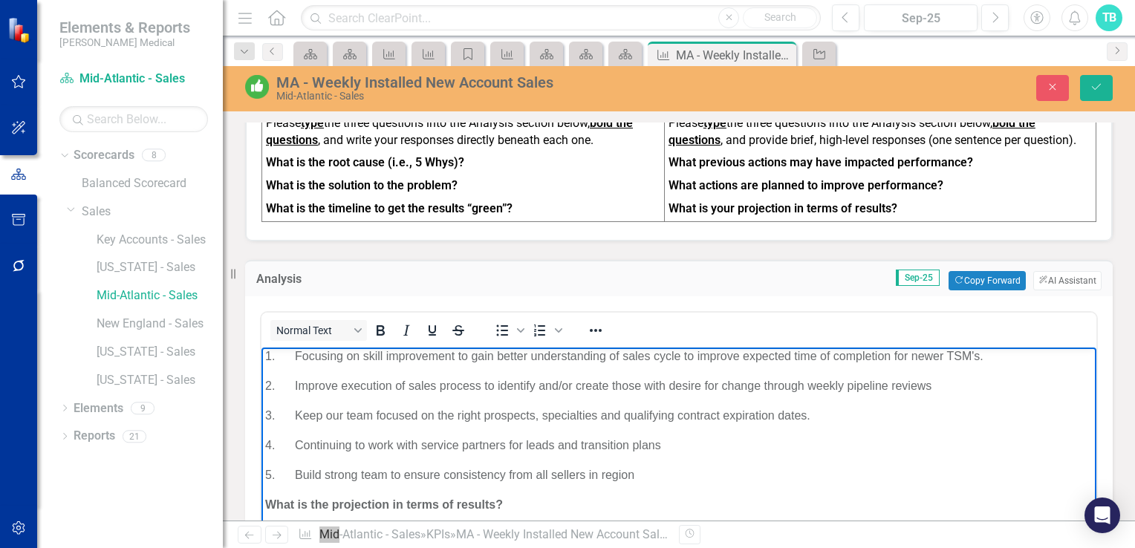
scroll to position [113, 0]
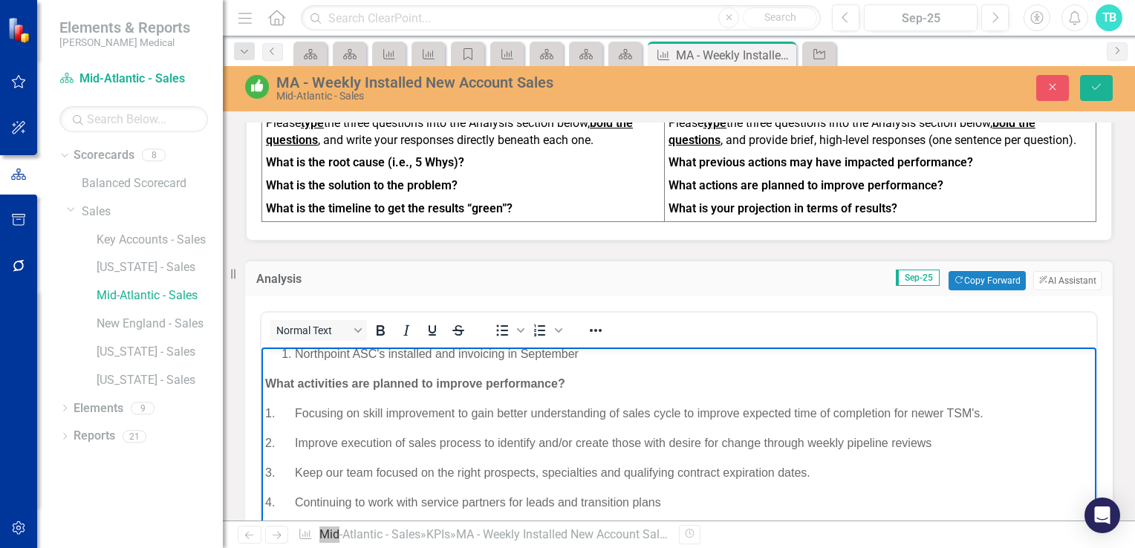
click at [811, 482] on p "3. Keep our team focused on the right prospects, specialties and qualifying con…" at bounding box center [679, 473] width 828 height 18
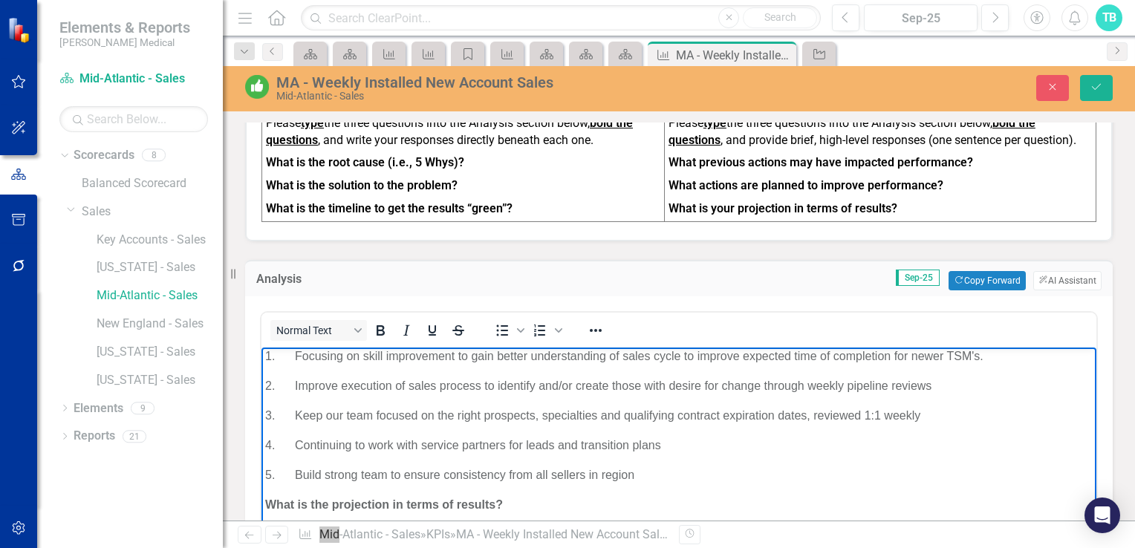
click at [673, 450] on p "4. Continuing to work with service partners for leads and transition plans" at bounding box center [679, 446] width 828 height 18
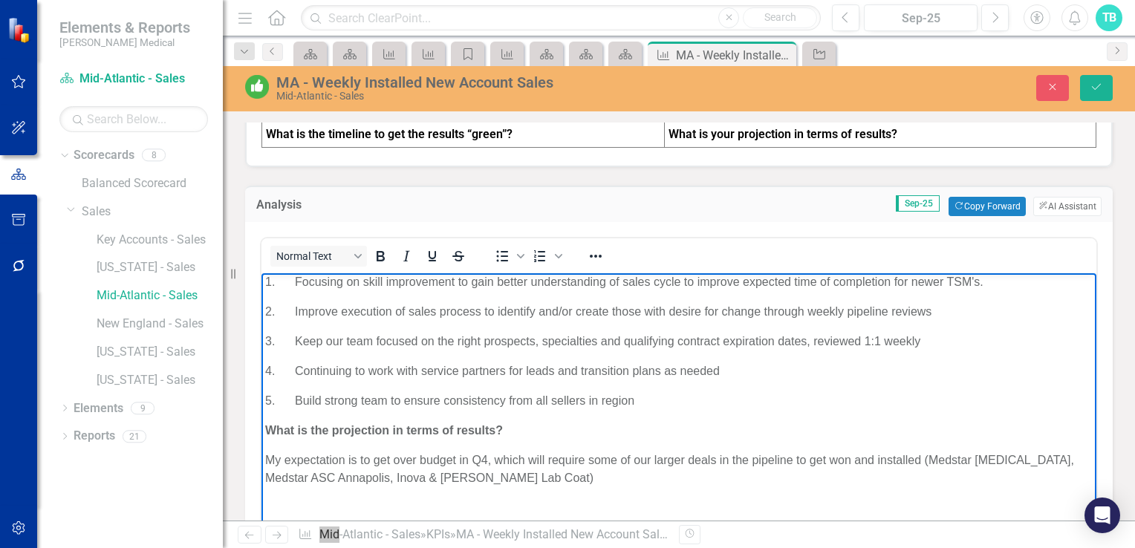
click at [632, 403] on p "5. Build strong team to ensure consistency from all sellers in region" at bounding box center [679, 401] width 828 height 18
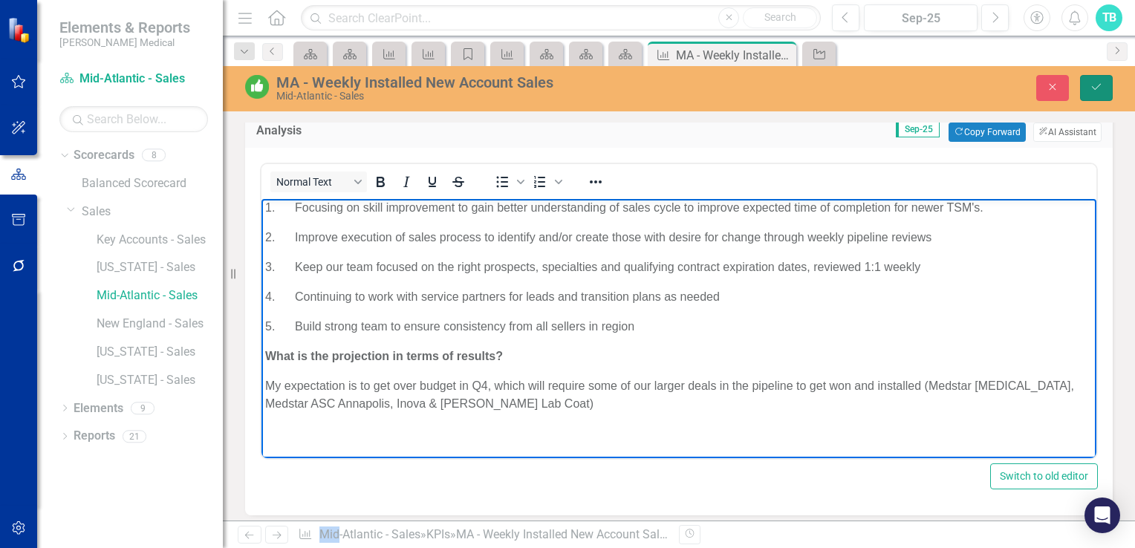
click at [1094, 82] on icon "Save" at bounding box center [1096, 87] width 13 height 10
